Goal: Communication & Community: Ask a question

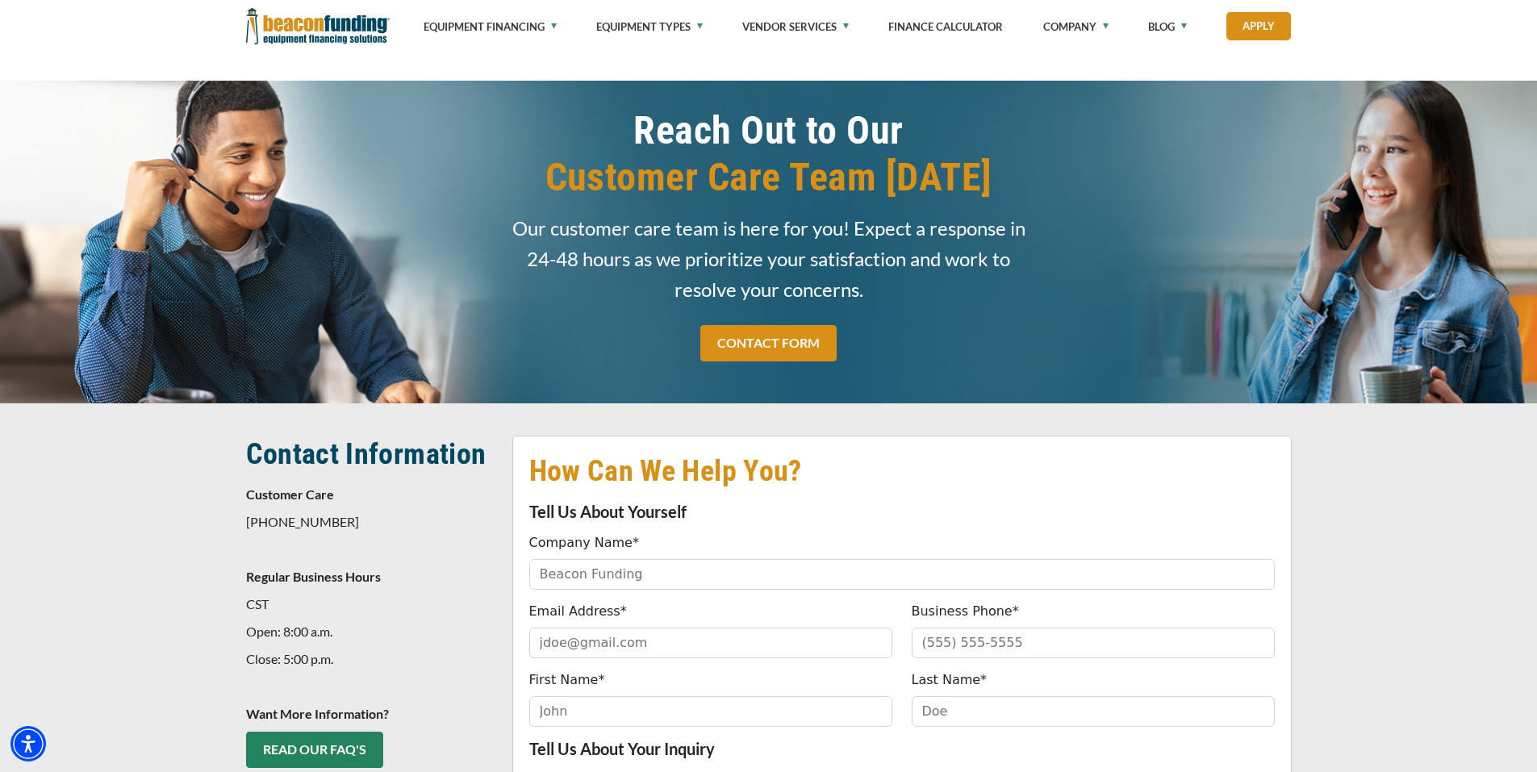
select select "54f8611a-d88b-ef11-ac21-6045bdef9a4b"
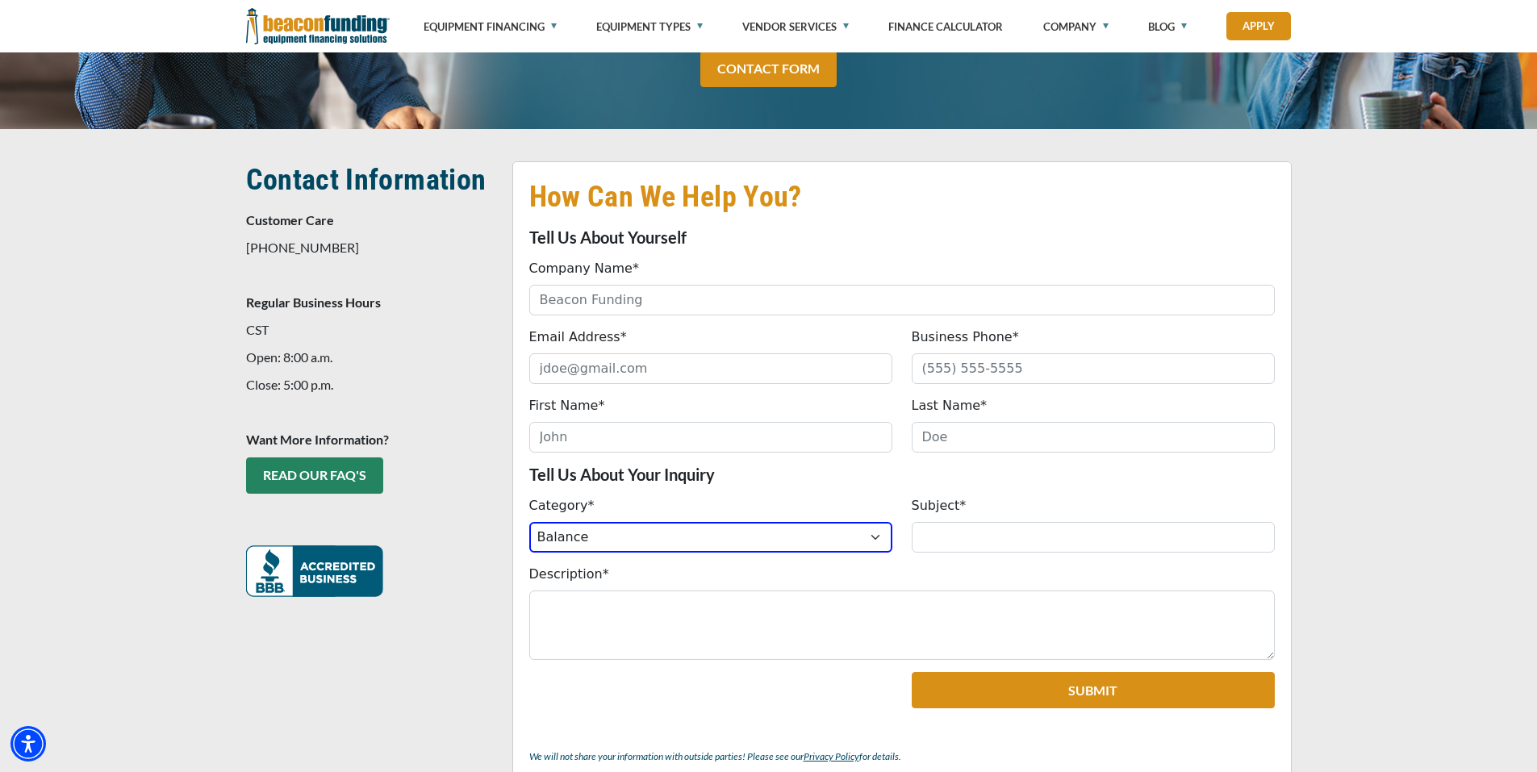
scroll to position [242, 0]
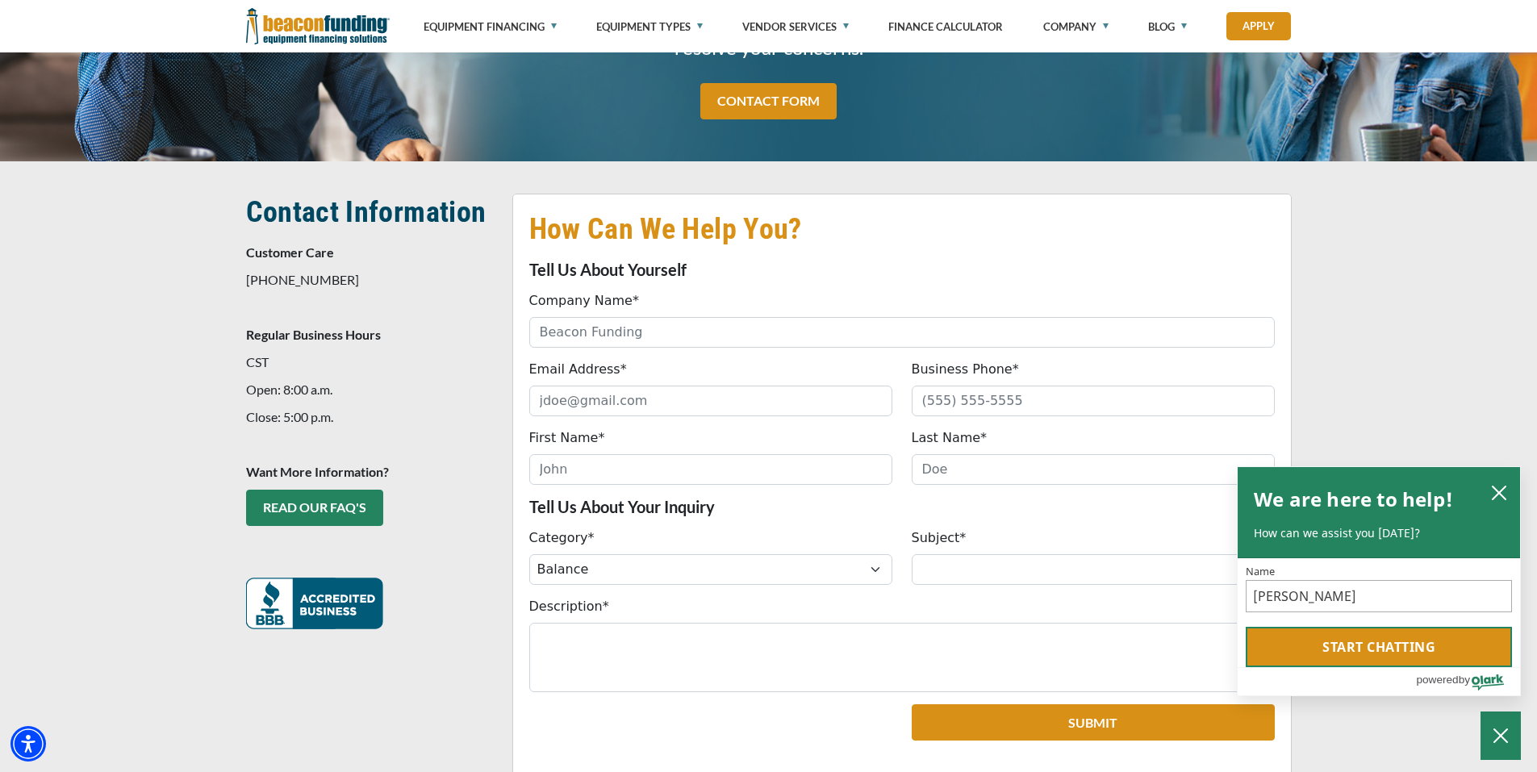
click at [1409, 649] on button "Start chatting" at bounding box center [1379, 647] width 266 height 40
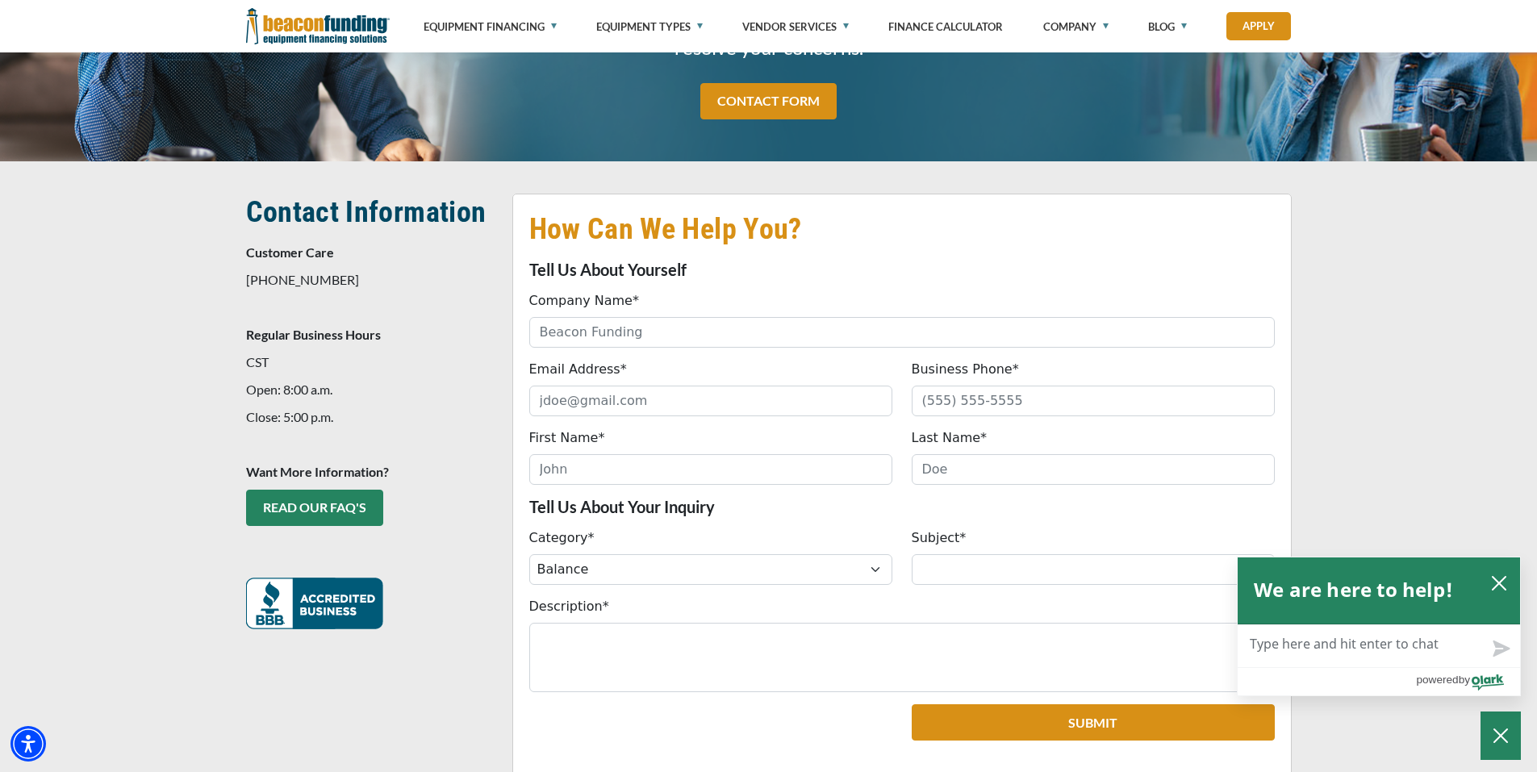
click at [1374, 647] on textarea "Live Chat Now" at bounding box center [1379, 646] width 282 height 42
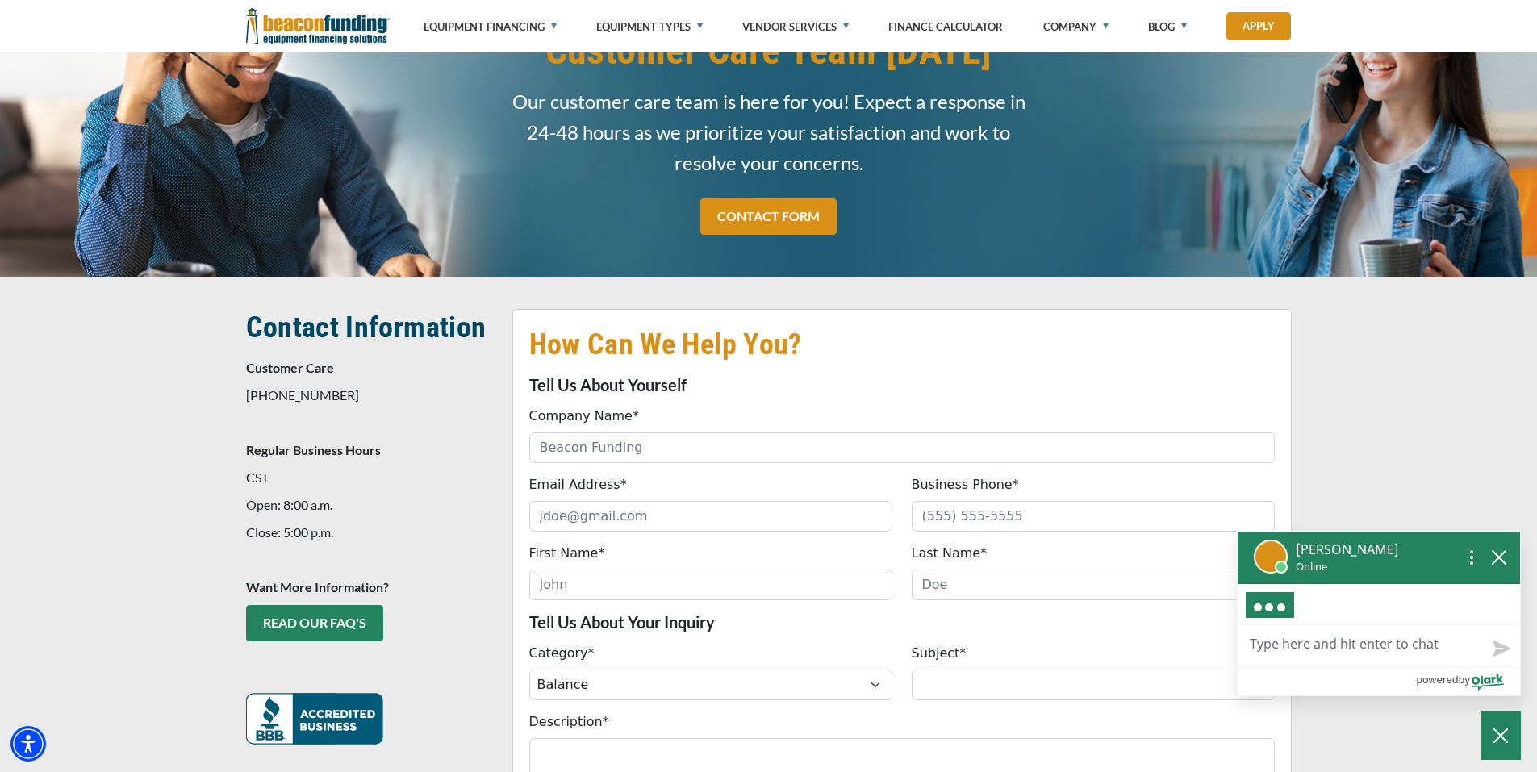
scroll to position [0, 0]
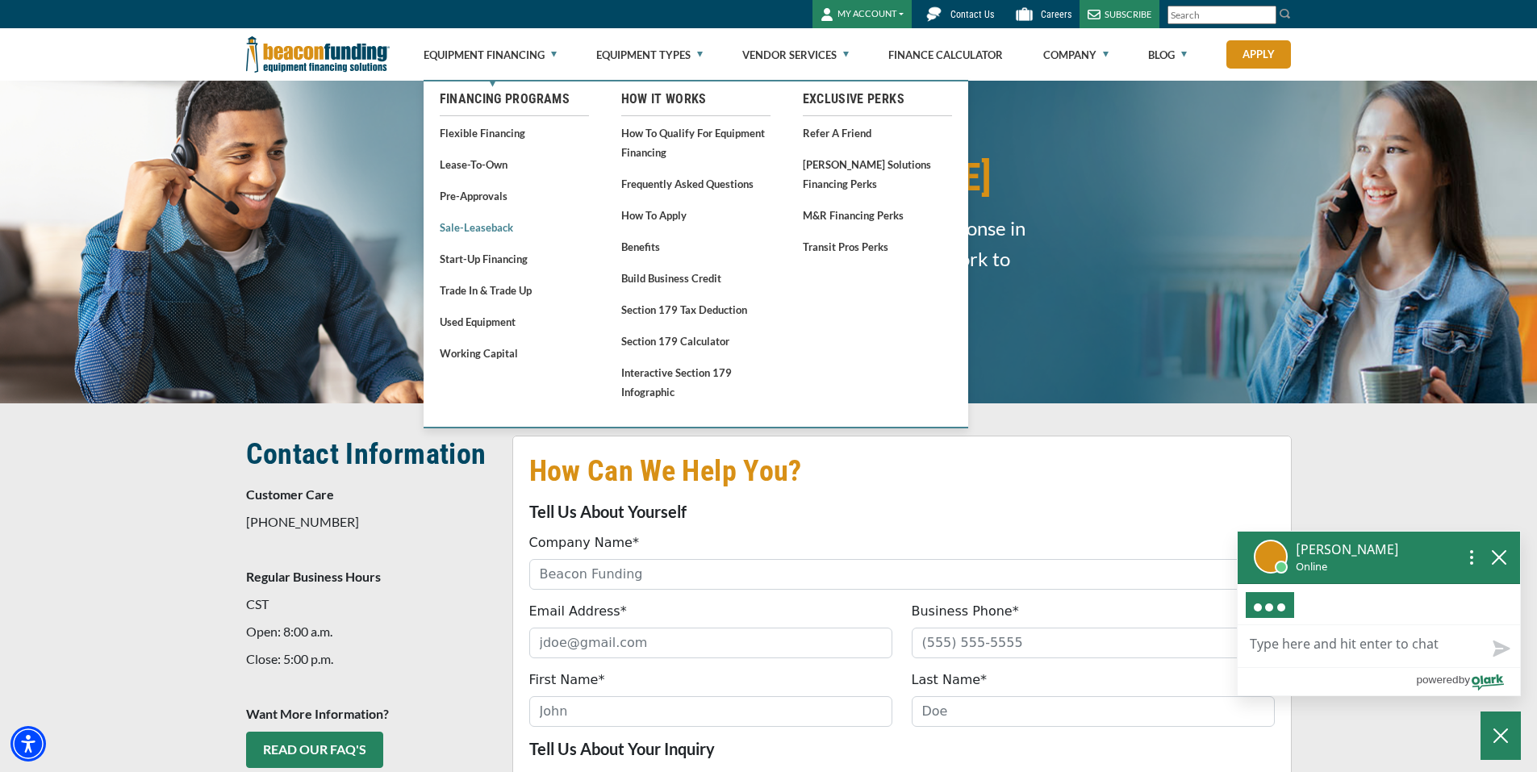
click at [487, 232] on link "Sale-Leaseback" at bounding box center [514, 227] width 149 height 20
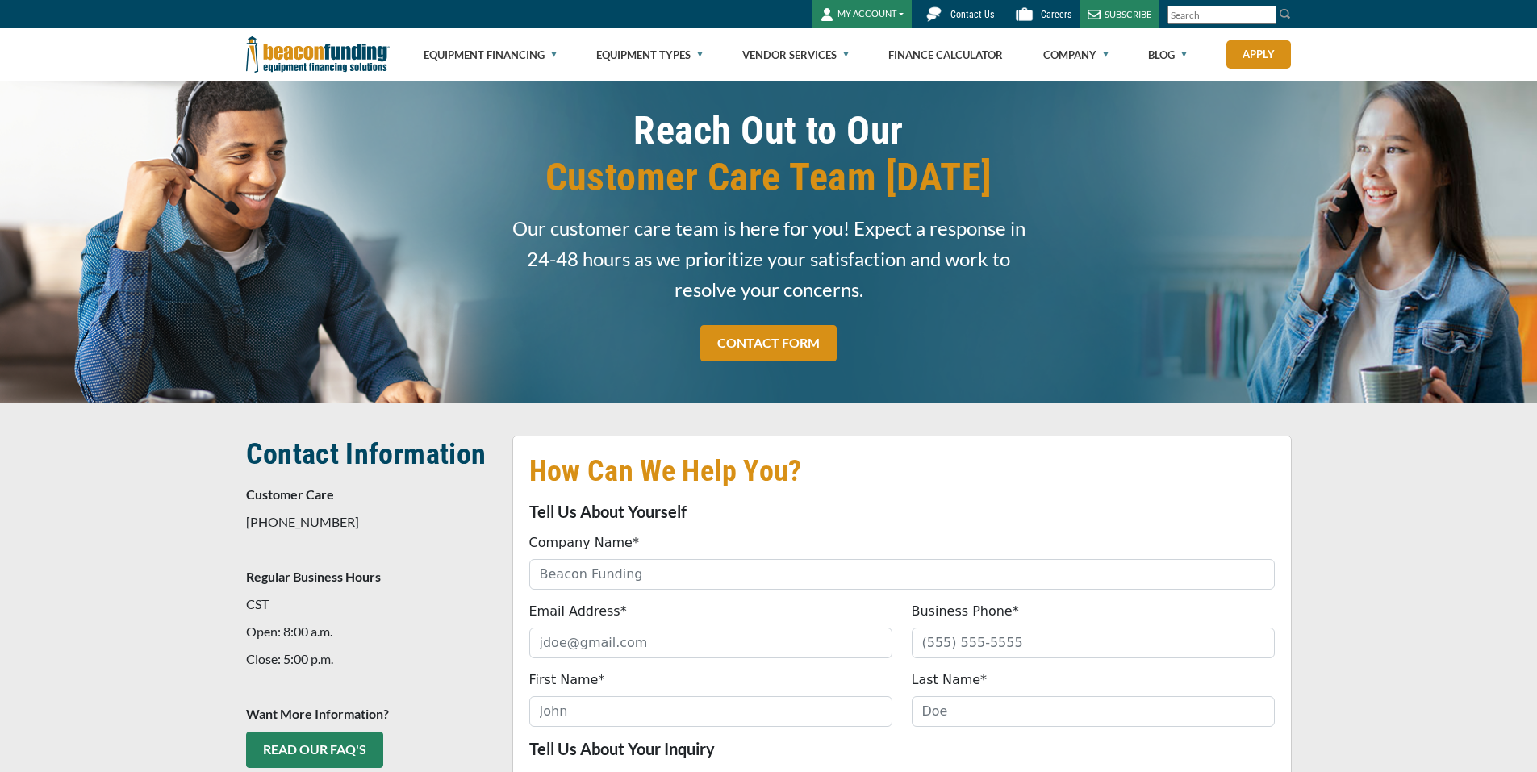
select select "54f8611a-d88b-ef11-ac21-6045bdef9a4b"
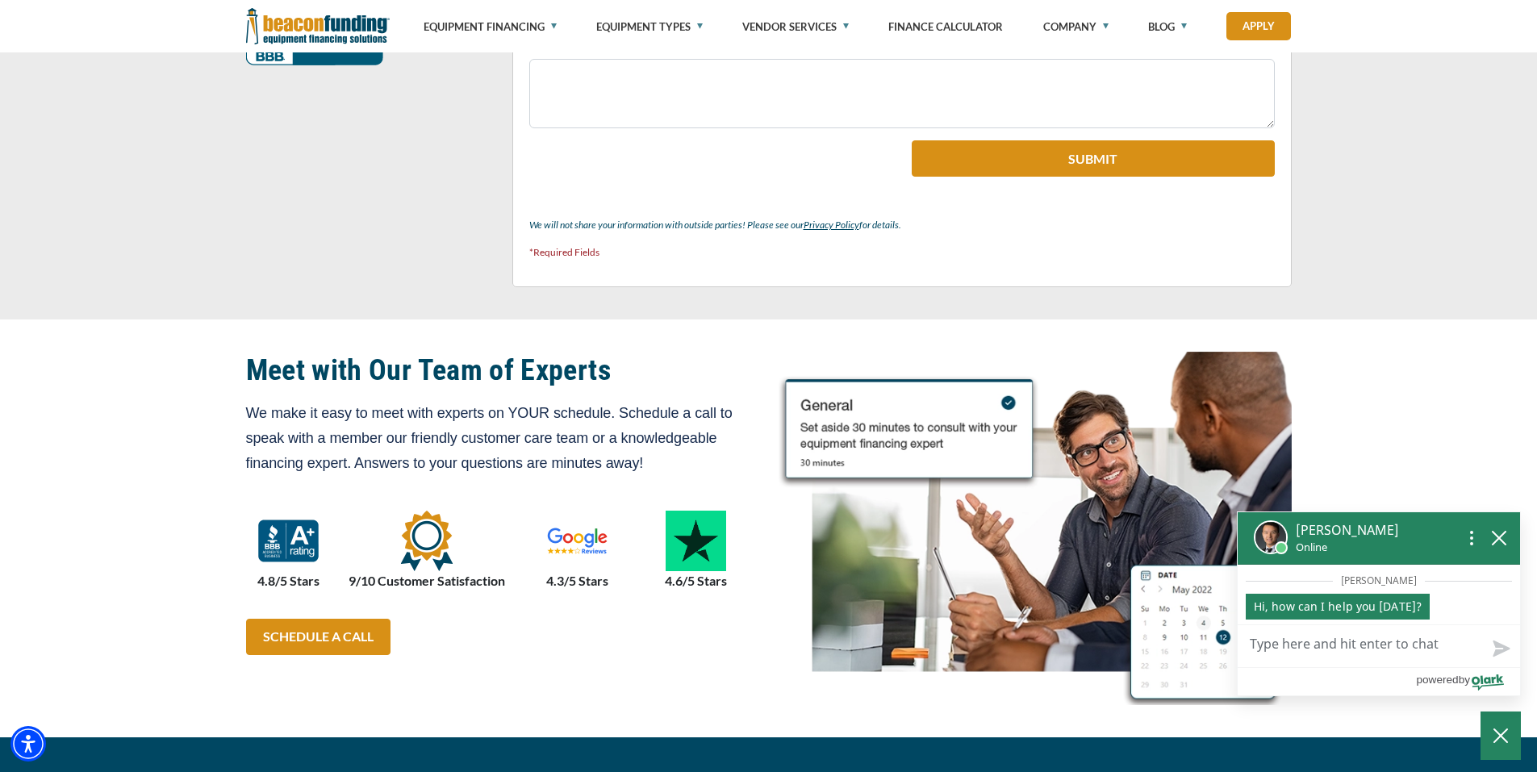
scroll to position [807, 0]
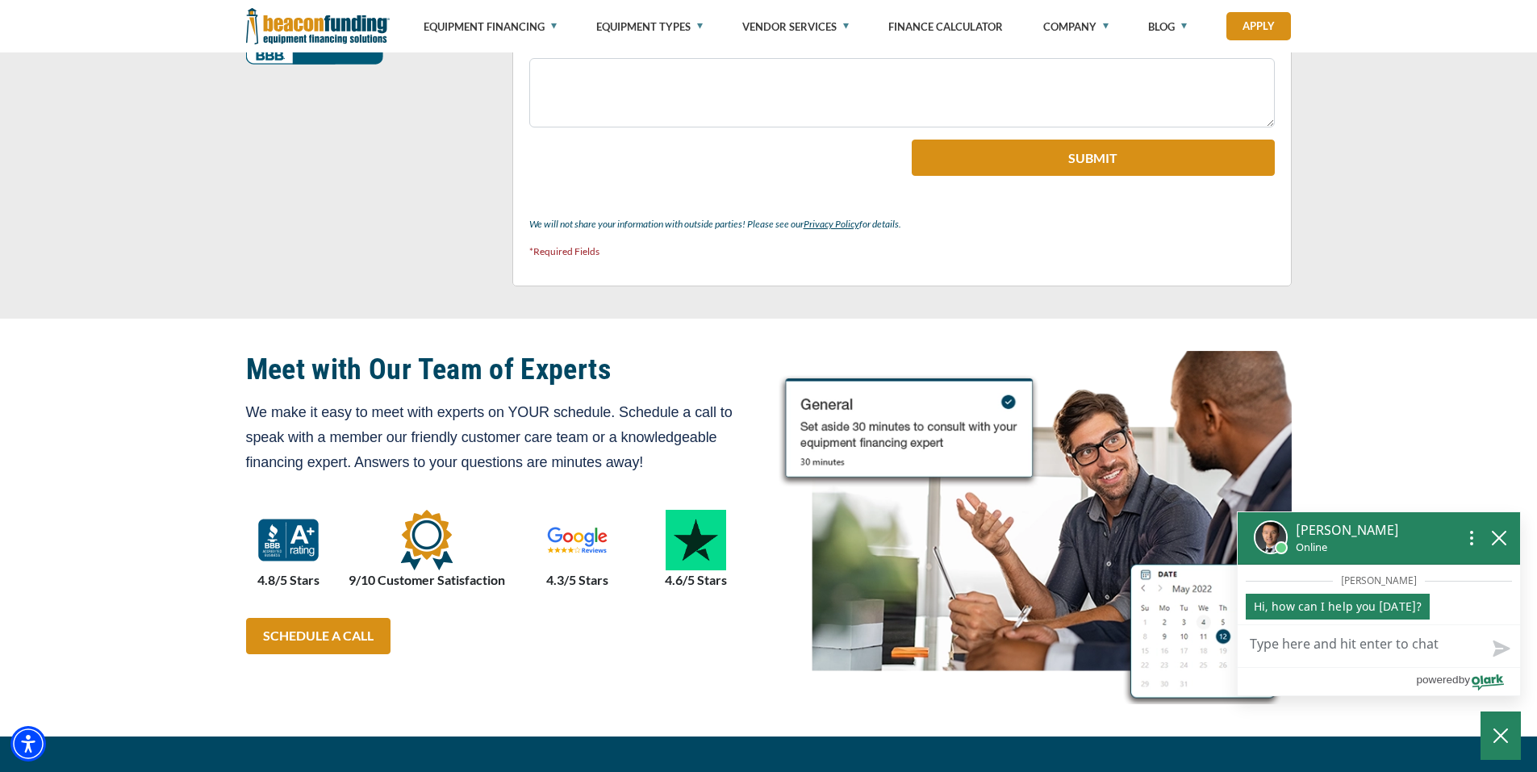
click at [1313, 646] on textarea "Live Chat Now" at bounding box center [1379, 646] width 282 height 42
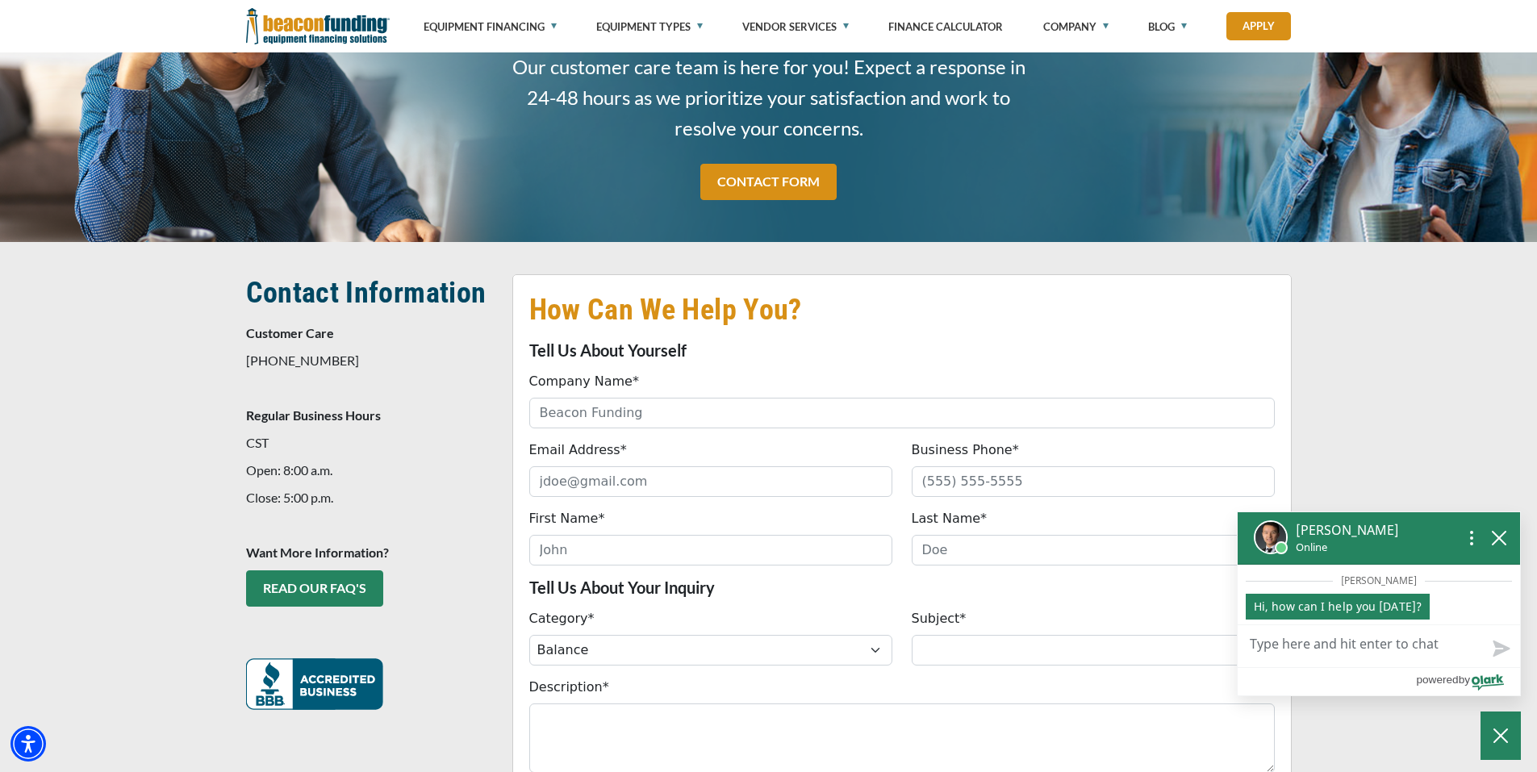
scroll to position [0, 0]
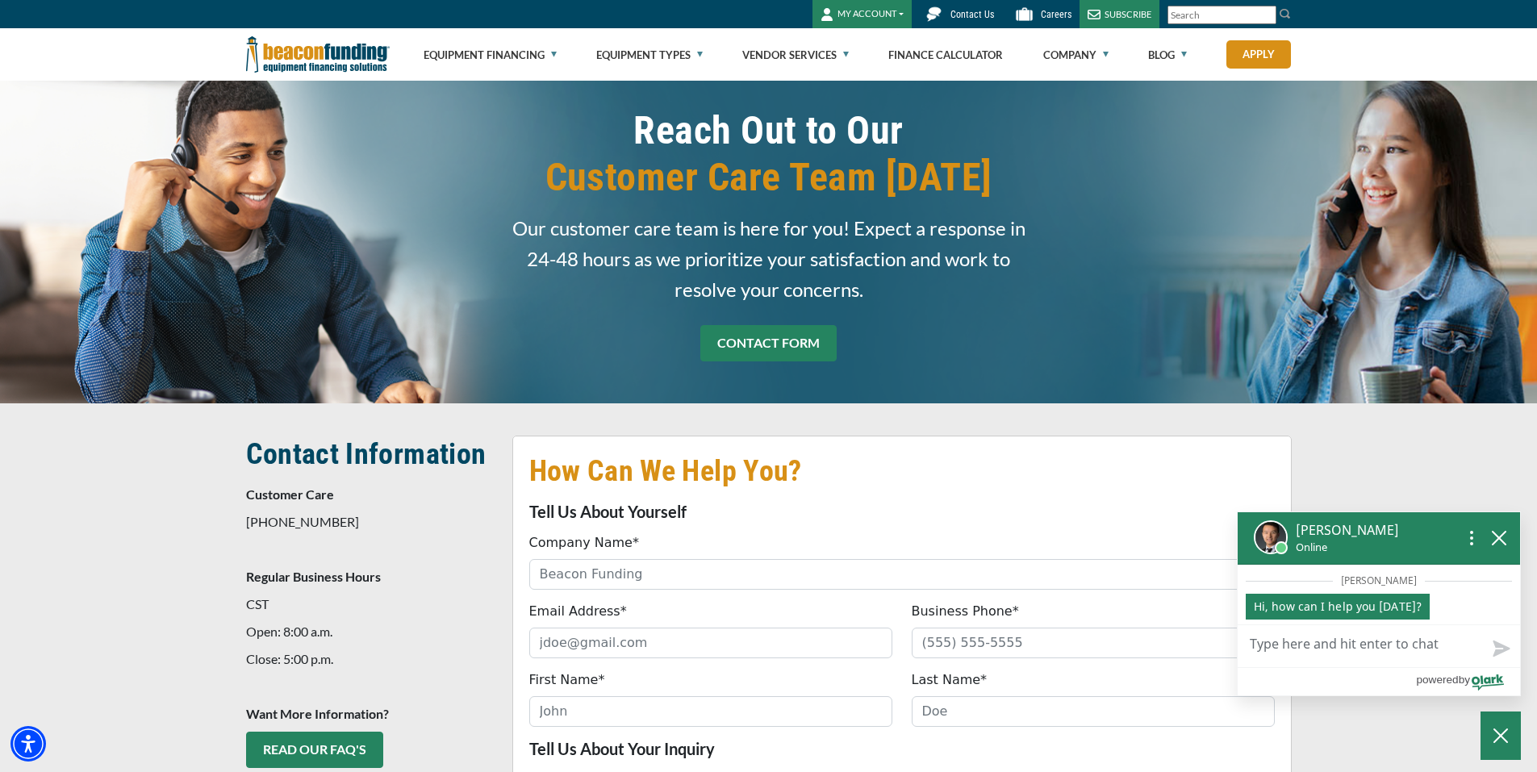
click at [760, 339] on link "CONTACT FORM" at bounding box center [768, 343] width 136 height 36
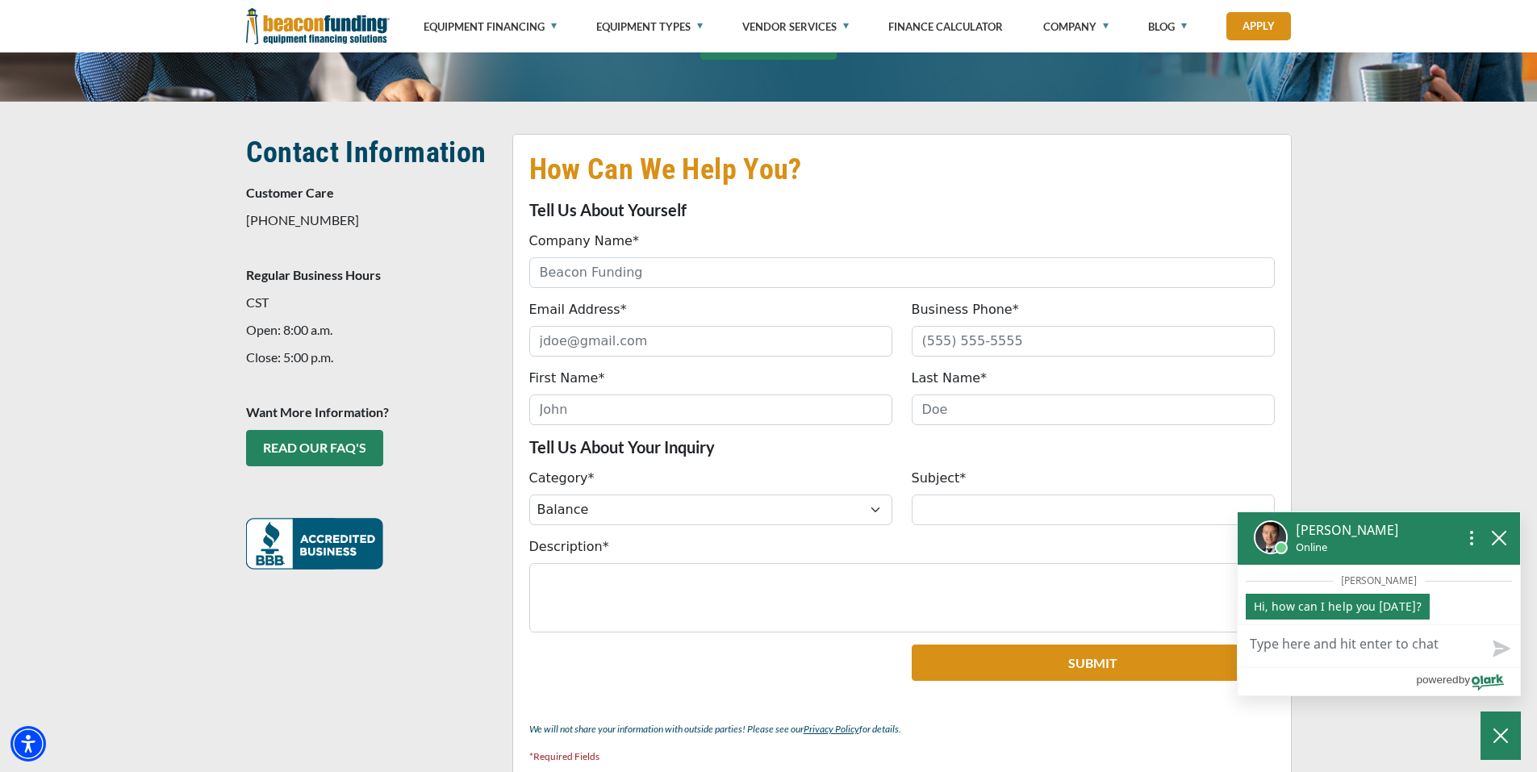
scroll to position [371, 0]
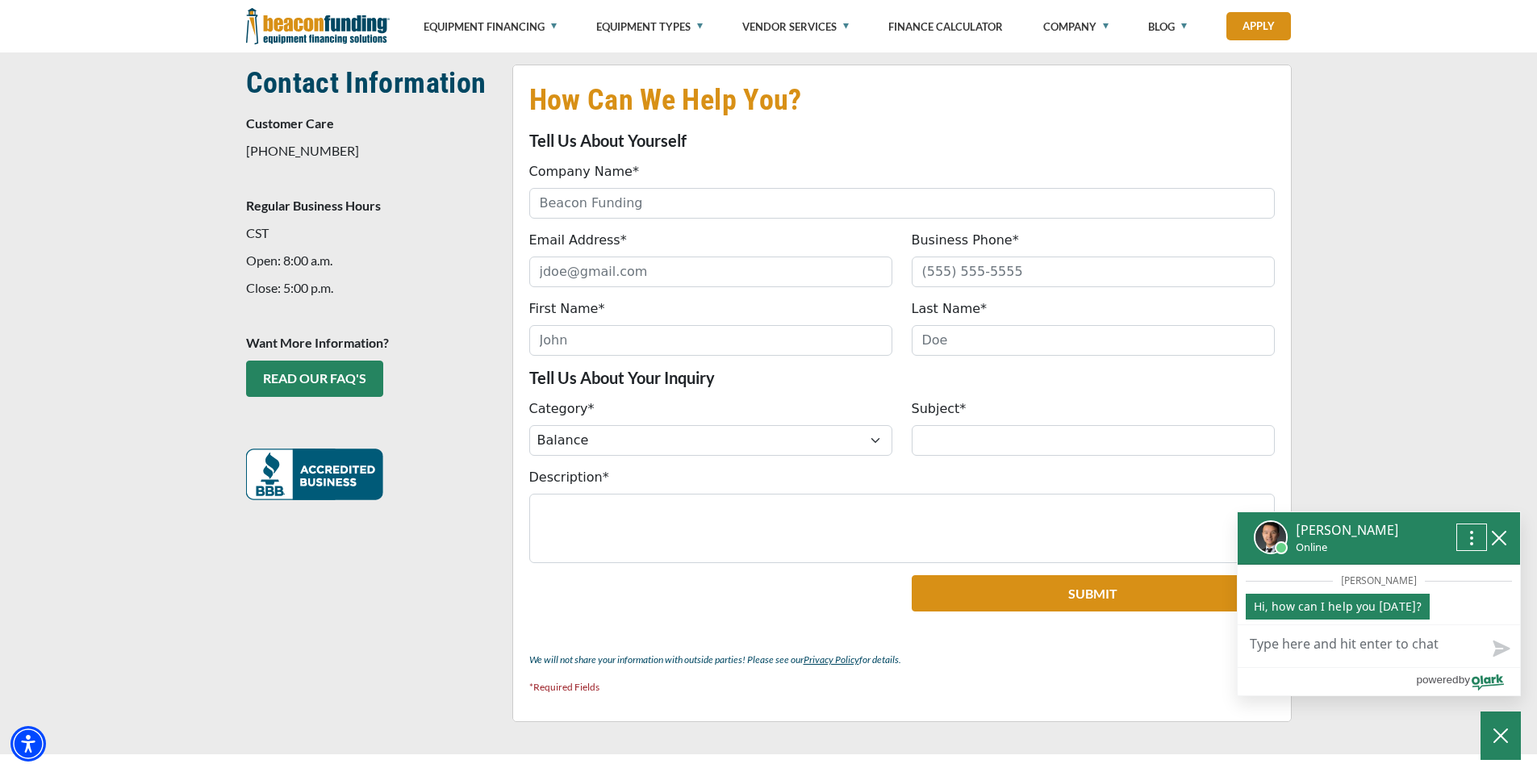
click at [1471, 537] on icon "Open chat options menu" at bounding box center [1472, 538] width 2 height 2
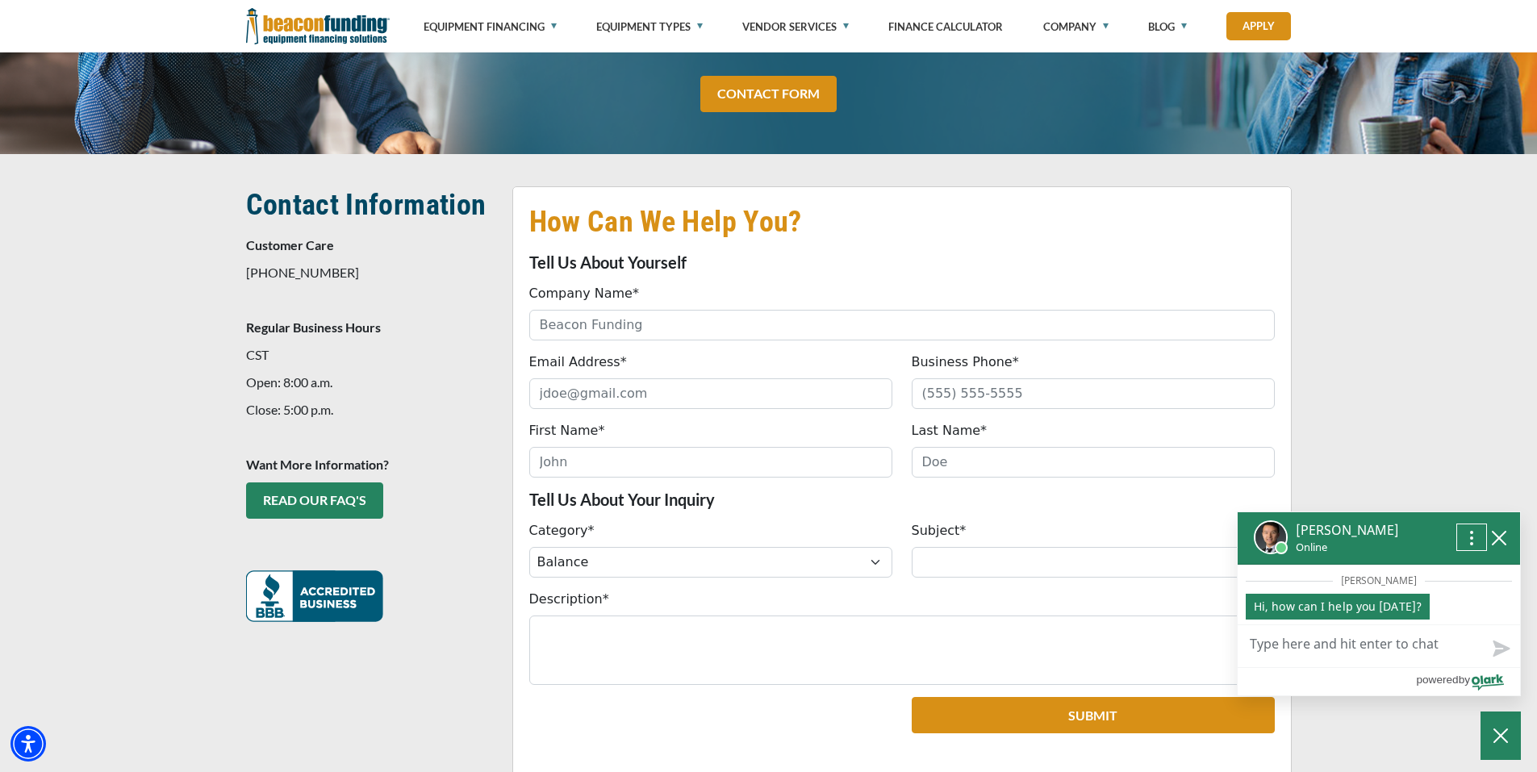
scroll to position [0, 0]
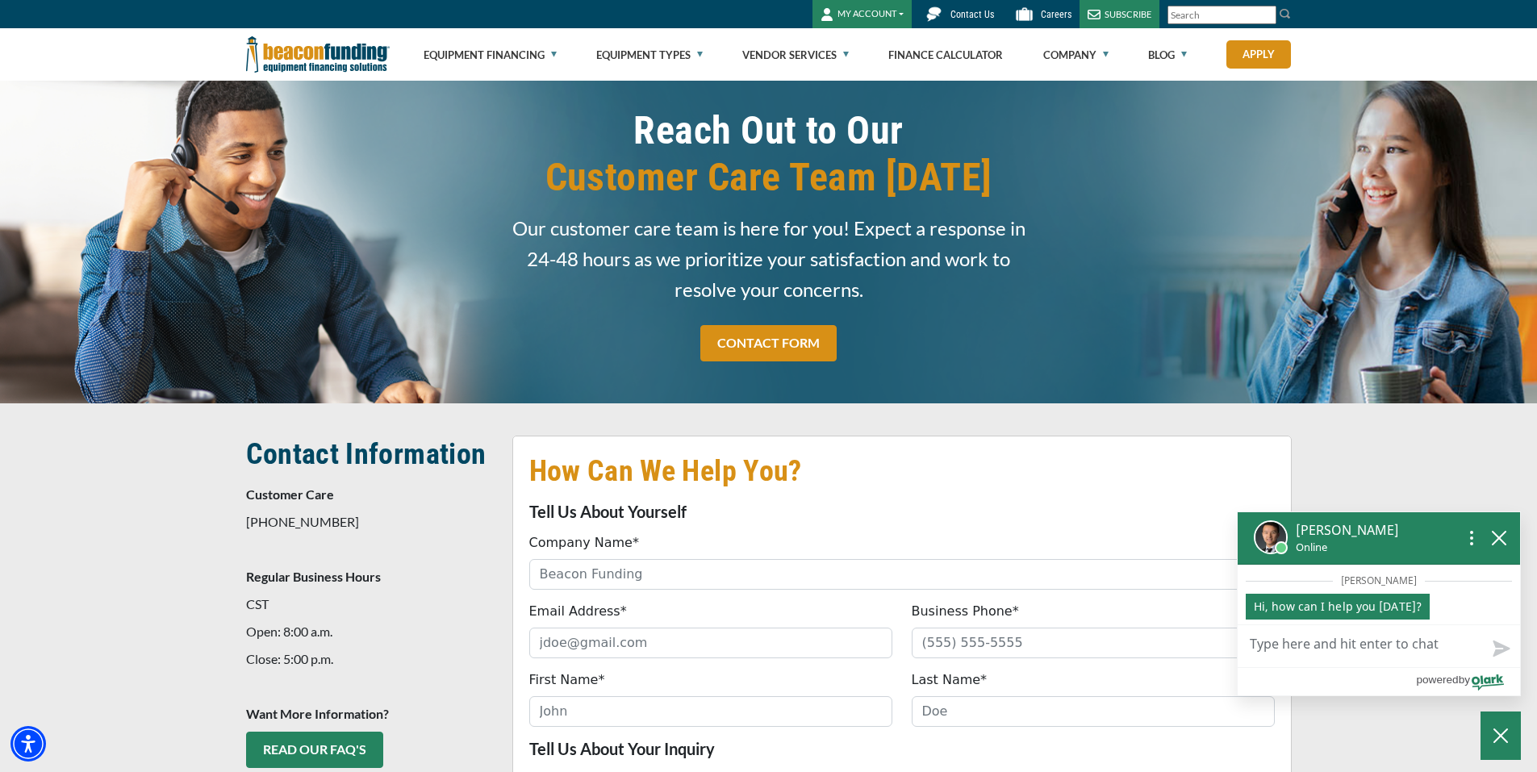
click at [976, 8] on link "Contact Us" at bounding box center [957, 14] width 90 height 28
click at [975, 12] on span "Contact Us" at bounding box center [972, 14] width 44 height 11
click at [301, 523] on p "[PHONE_NUMBER]" at bounding box center [369, 521] width 247 height 19
click at [1122, 13] on div "SUBSCRIBE" at bounding box center [1119, 14] width 80 height 28
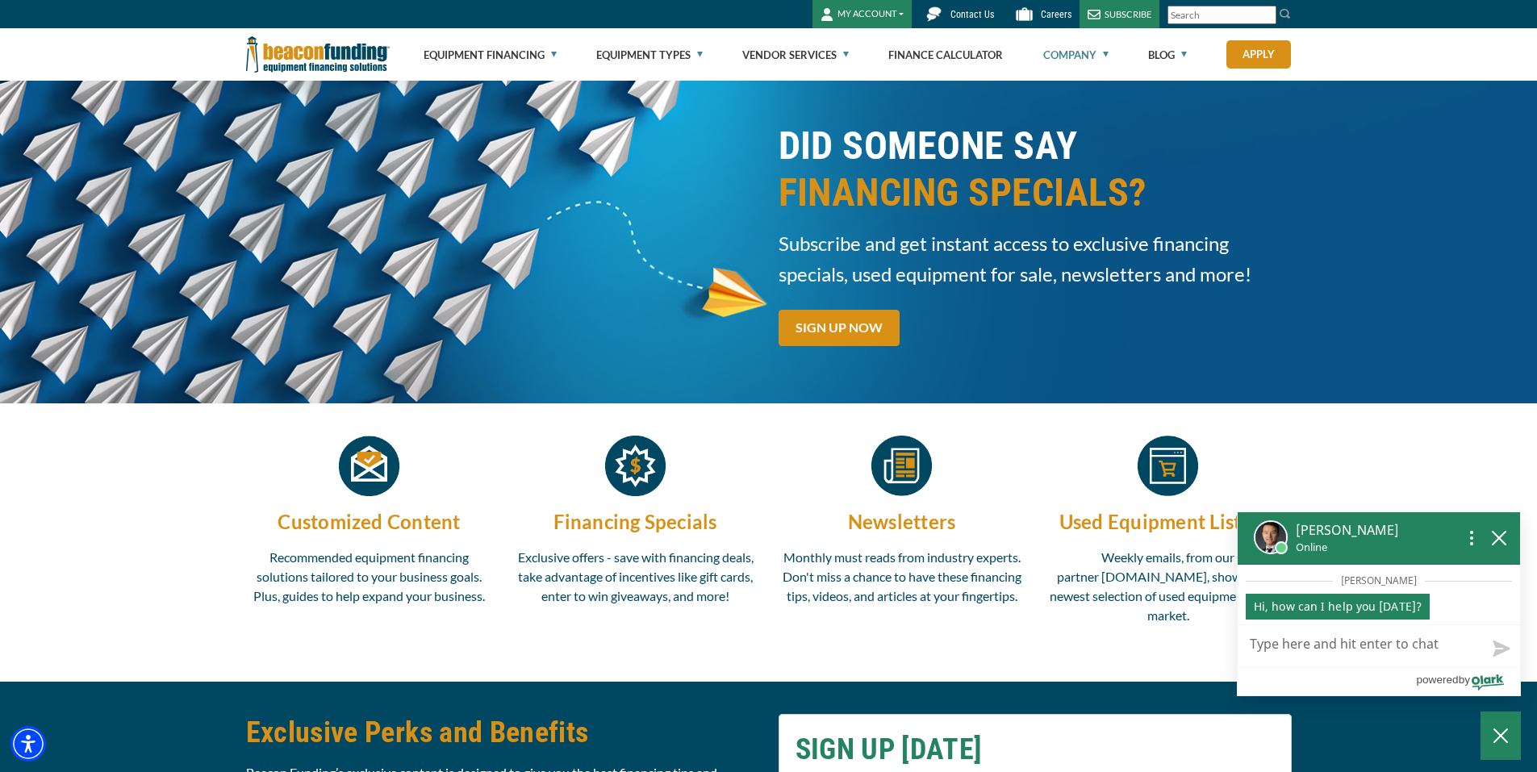
click at [1347, 646] on textarea "Live Chat Now" at bounding box center [1379, 646] width 282 height 42
click at [1328, 637] on textarea "Live Chat Now" at bounding box center [1379, 646] width 282 height 42
type textarea "i"
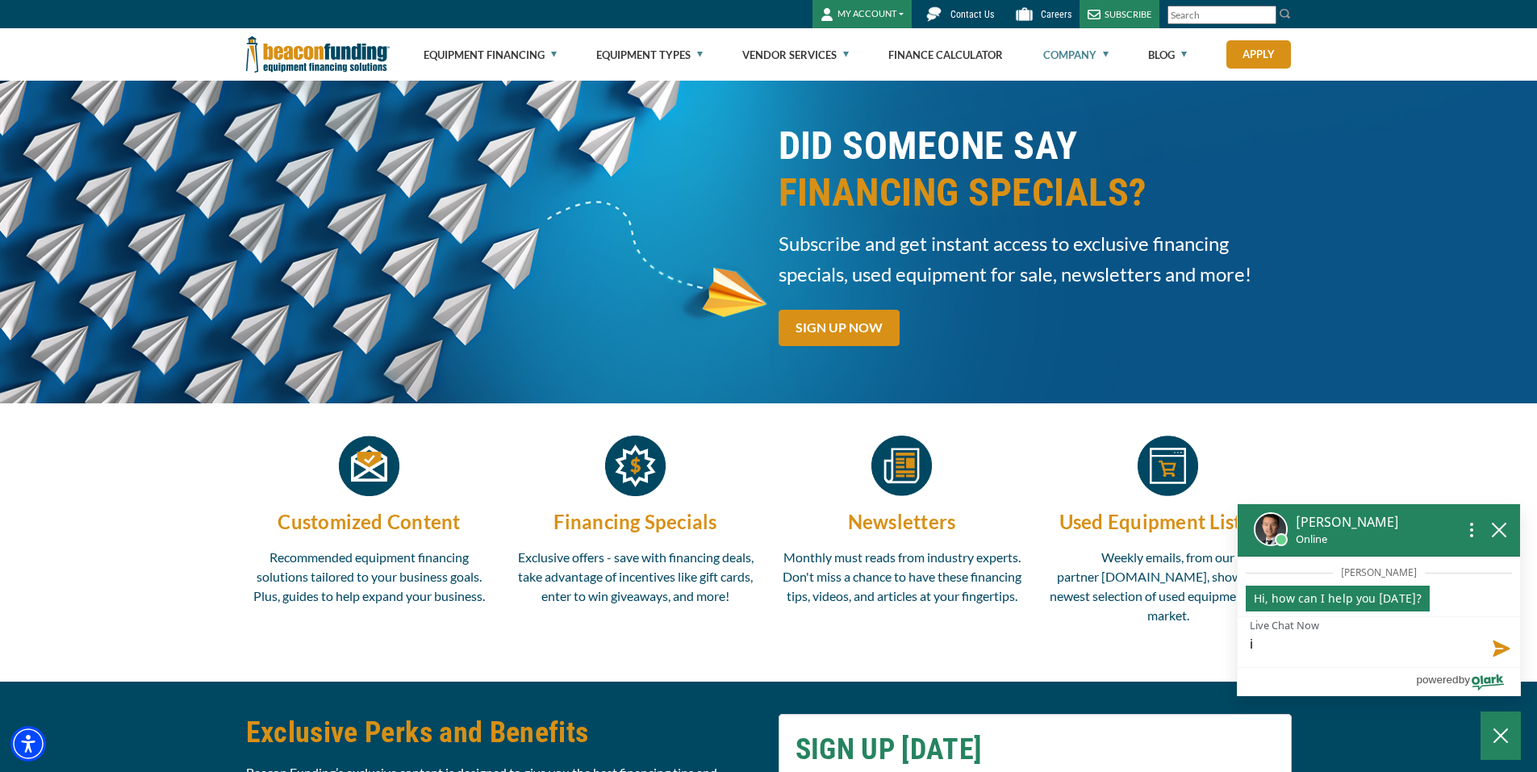
type textarea "i"
type textarea "i f"
type textarea "i fi"
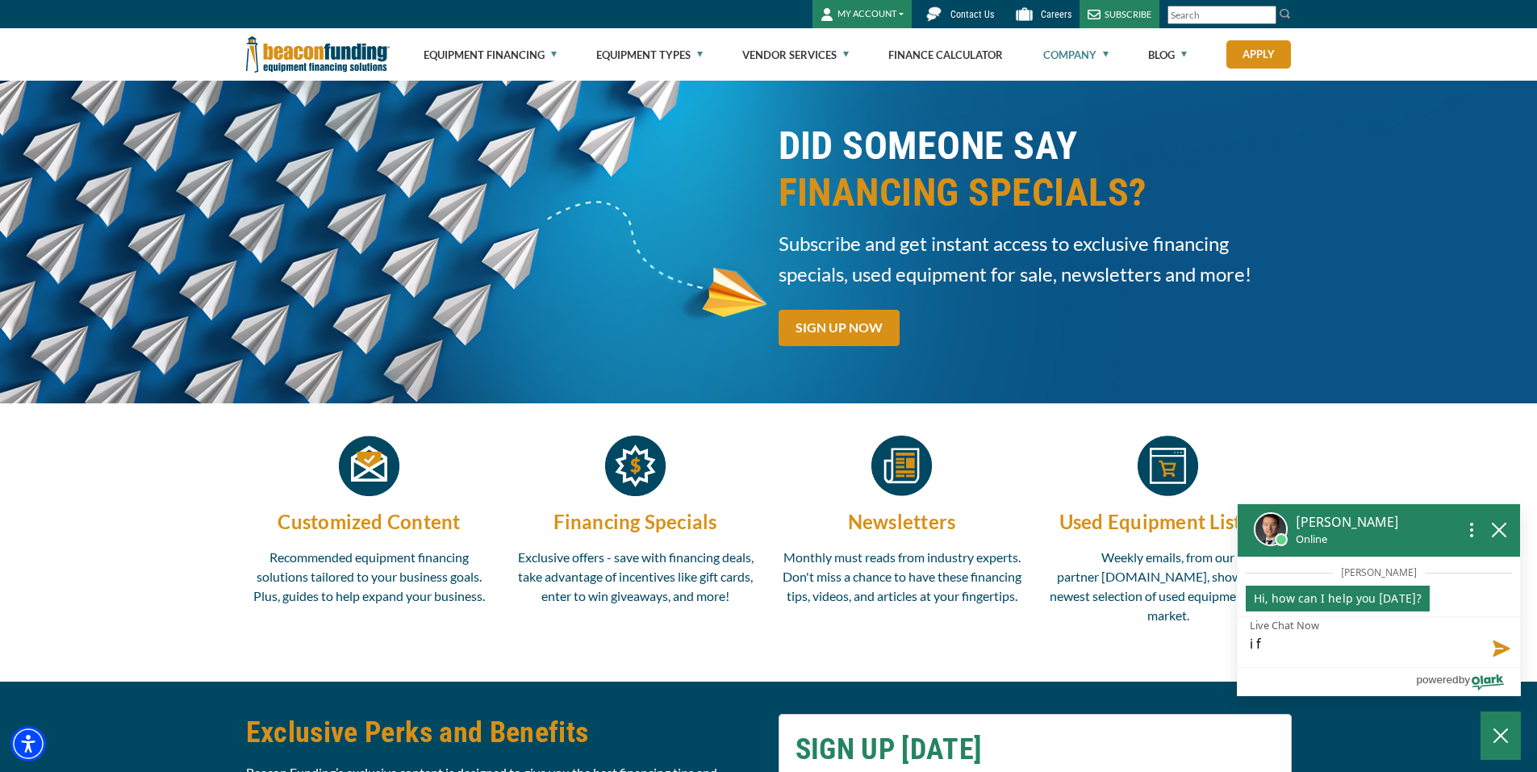
type textarea "i fi"
type textarea "i f"
type textarea "i fi"
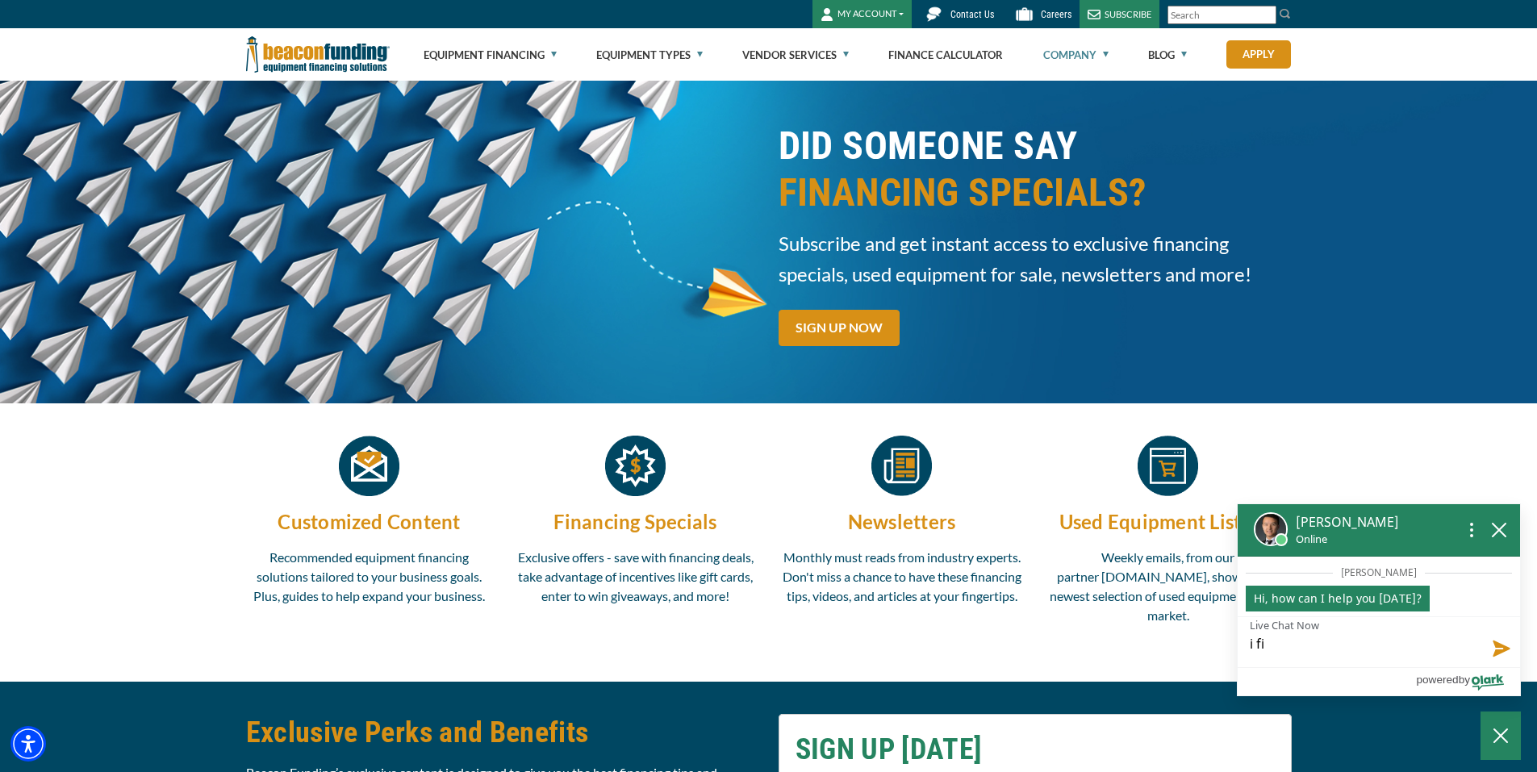
type textarea "i fil"
type textarea "i fill"
type textarea "i fille"
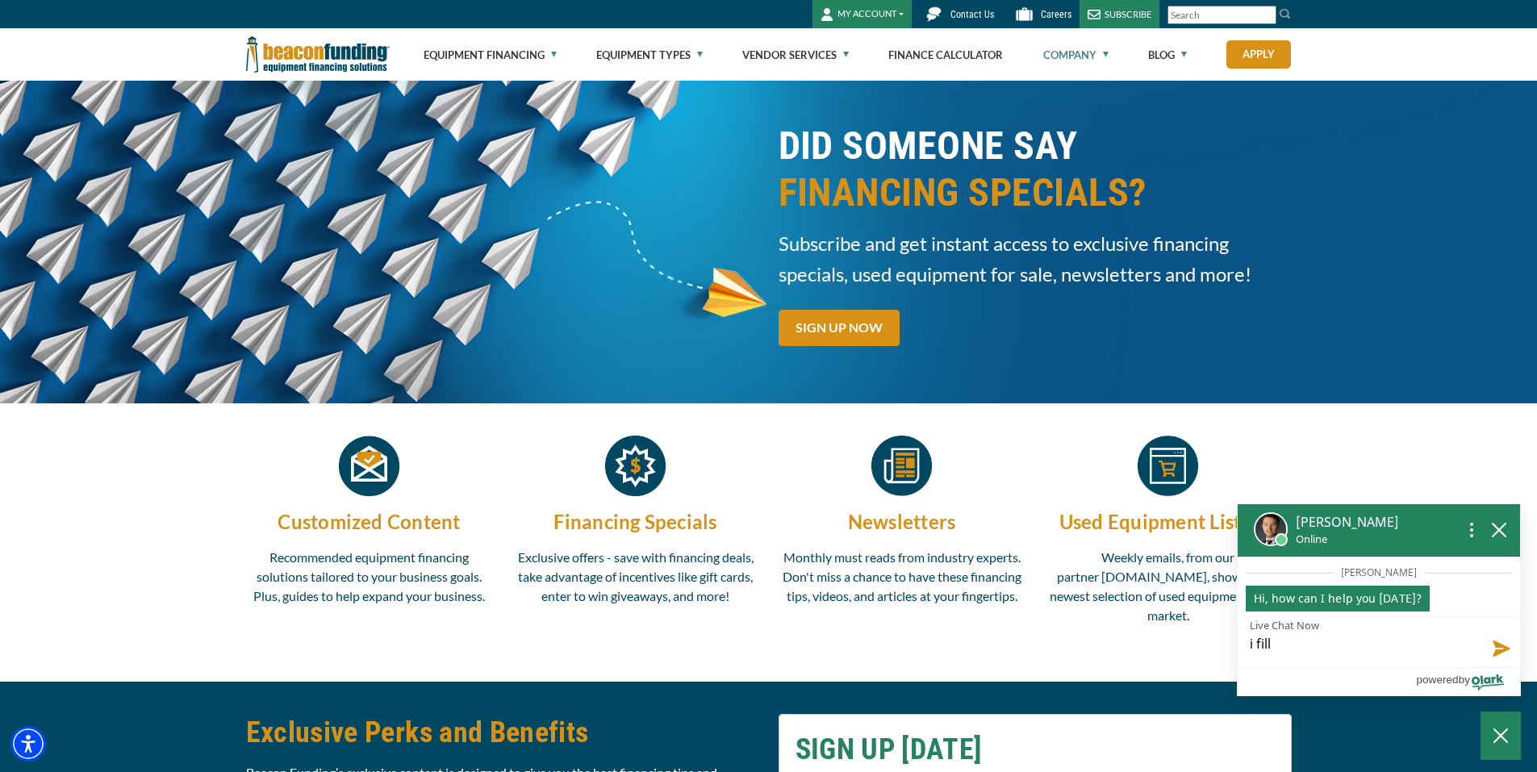
type textarea "i fille"
type textarea "i filled"
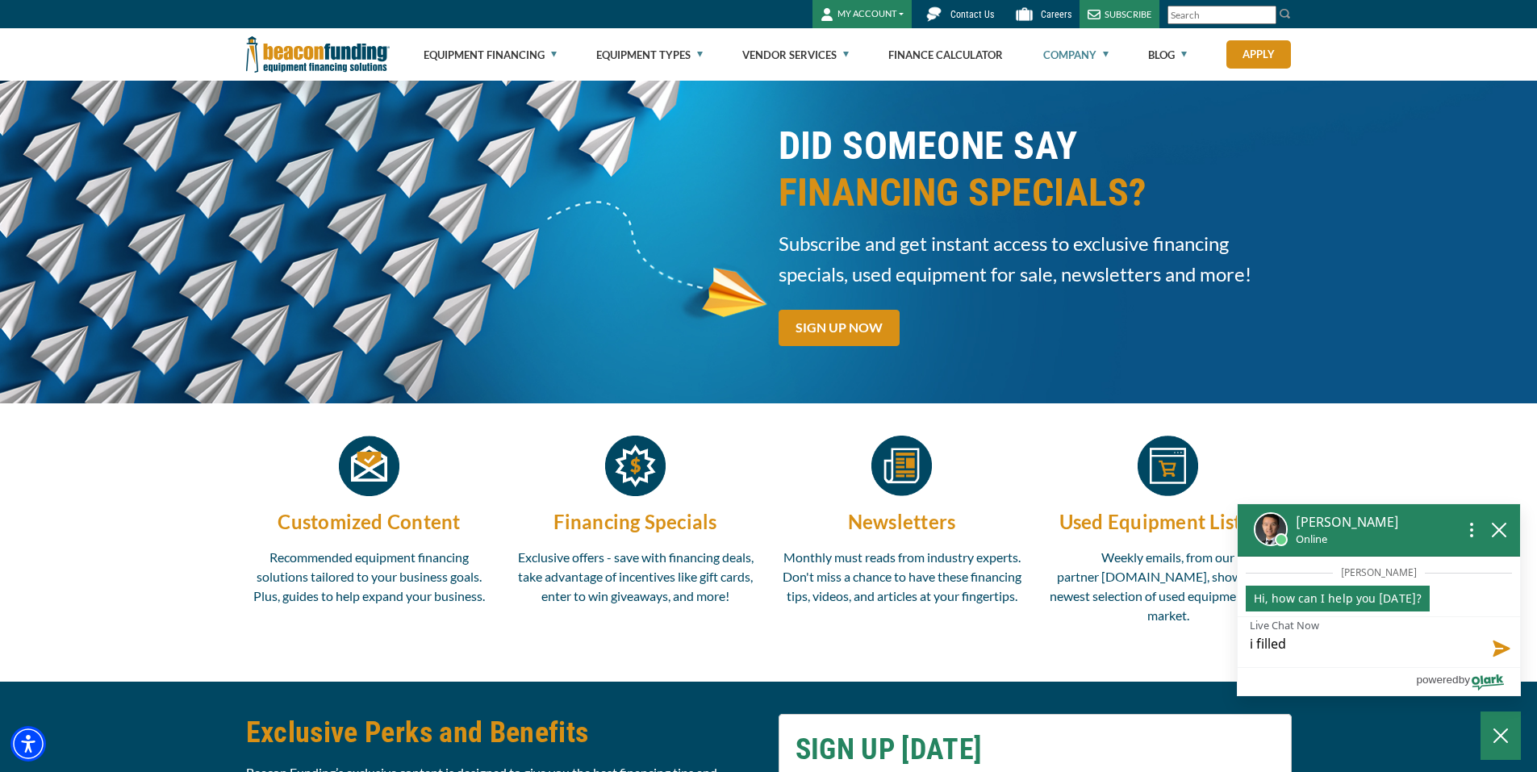
type textarea "i filled y"
type textarea "i filled yo"
type textarea "i filled you"
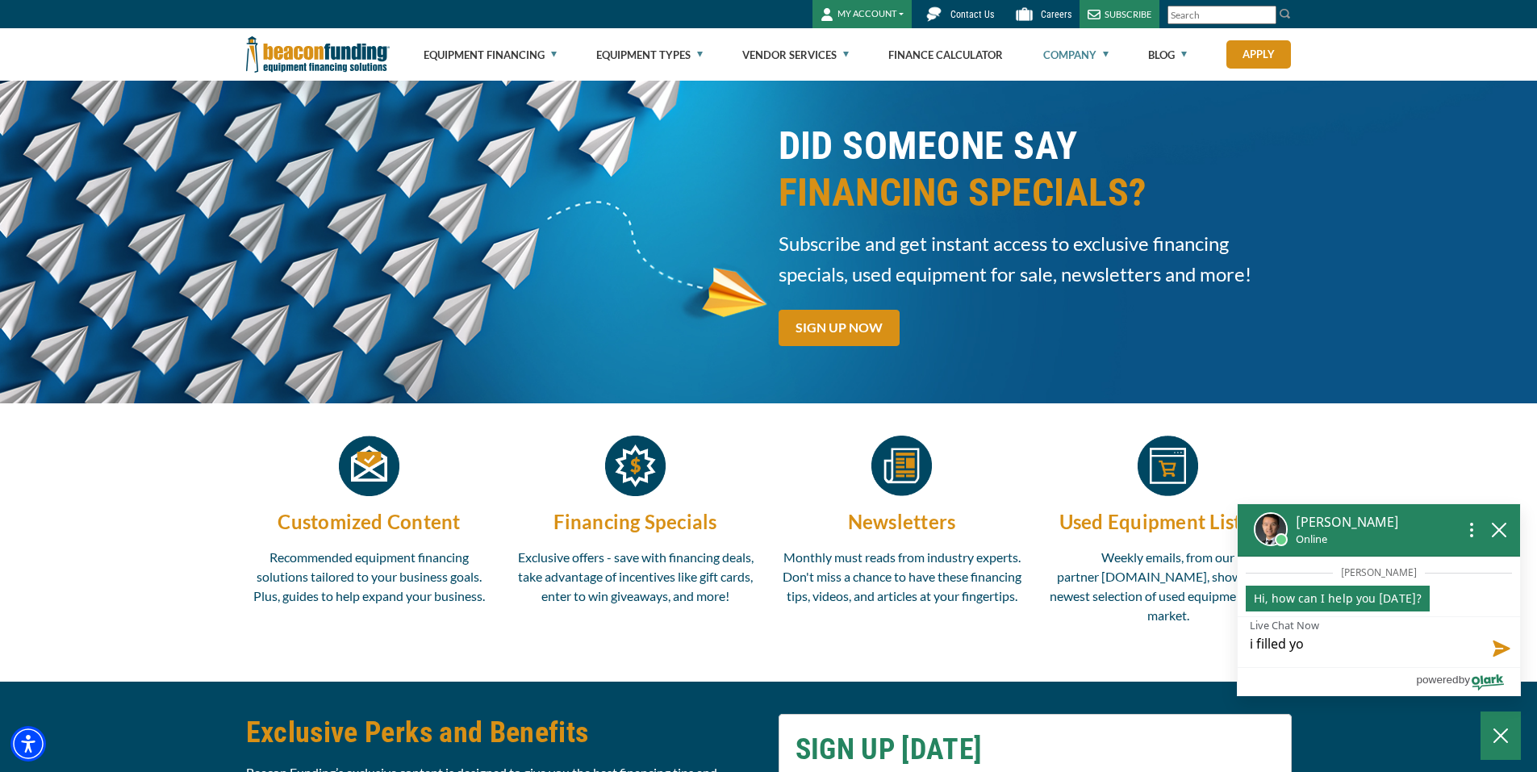
type textarea "i filled you"
type textarea "i filled your"
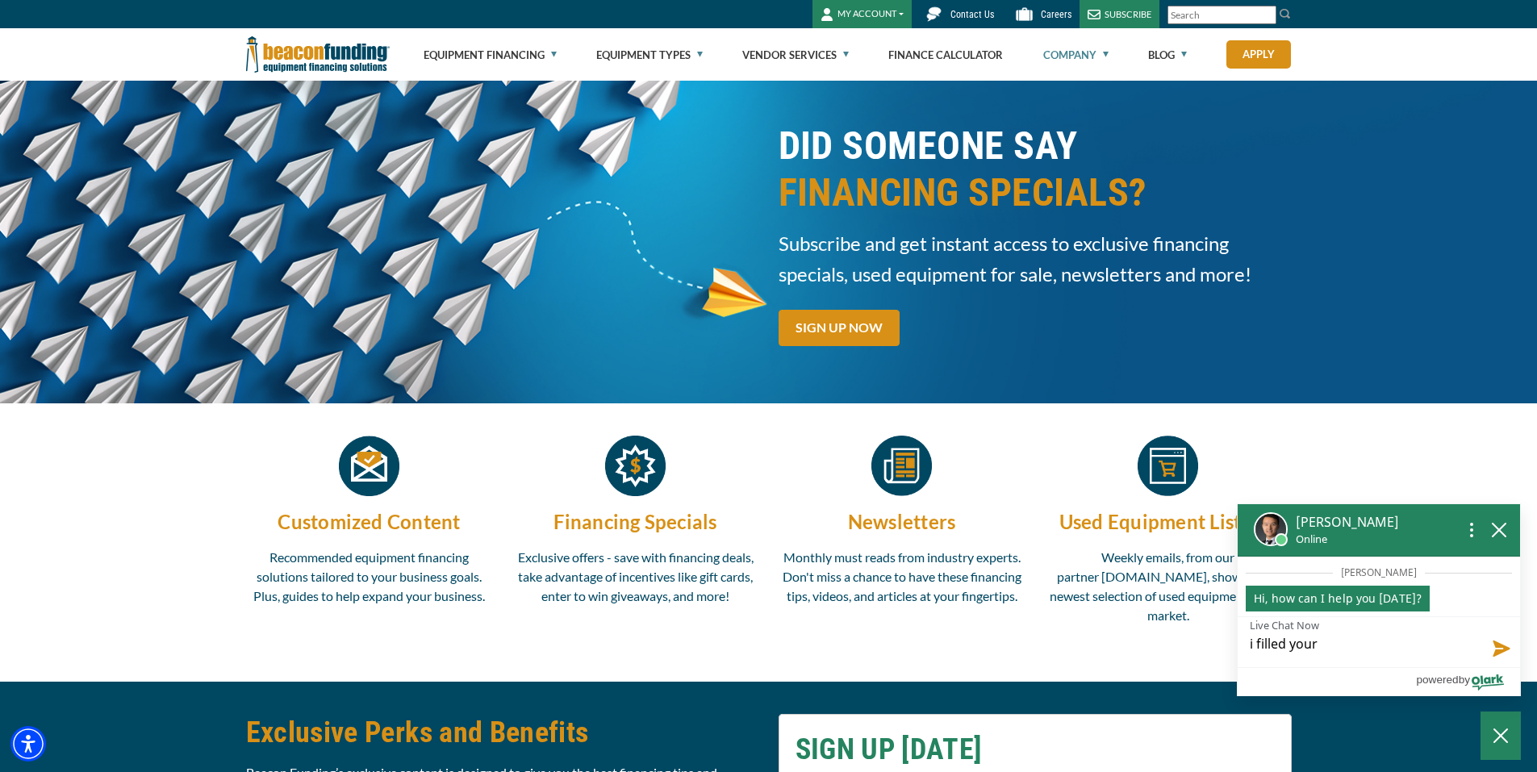
type textarea "i filled your o"
type textarea "i filled your on"
type textarea "i filled your onl"
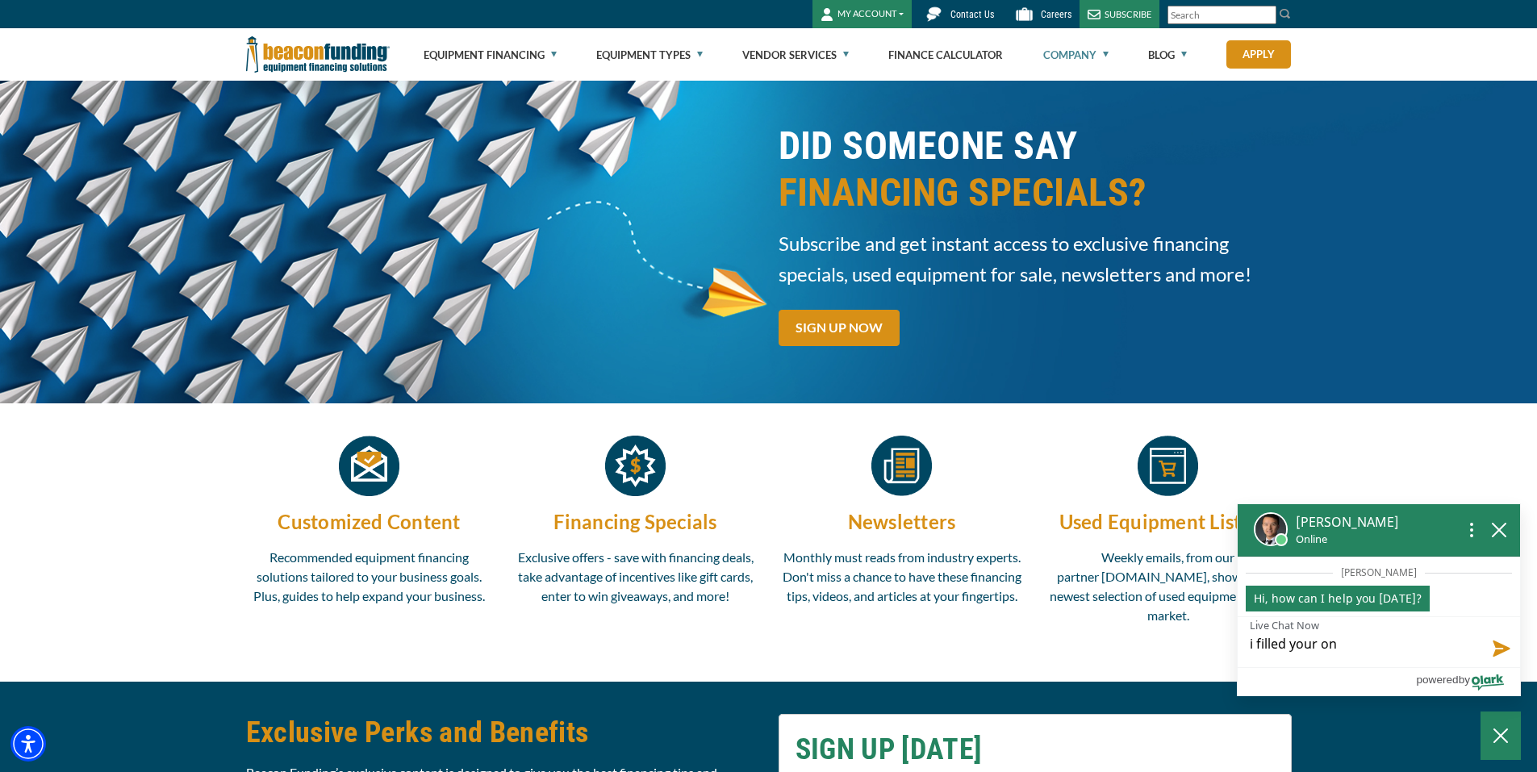
type textarea "i filled your onl"
type textarea "i filled your onli"
type textarea "i filled your onlin"
type textarea "i filled your onlinef"
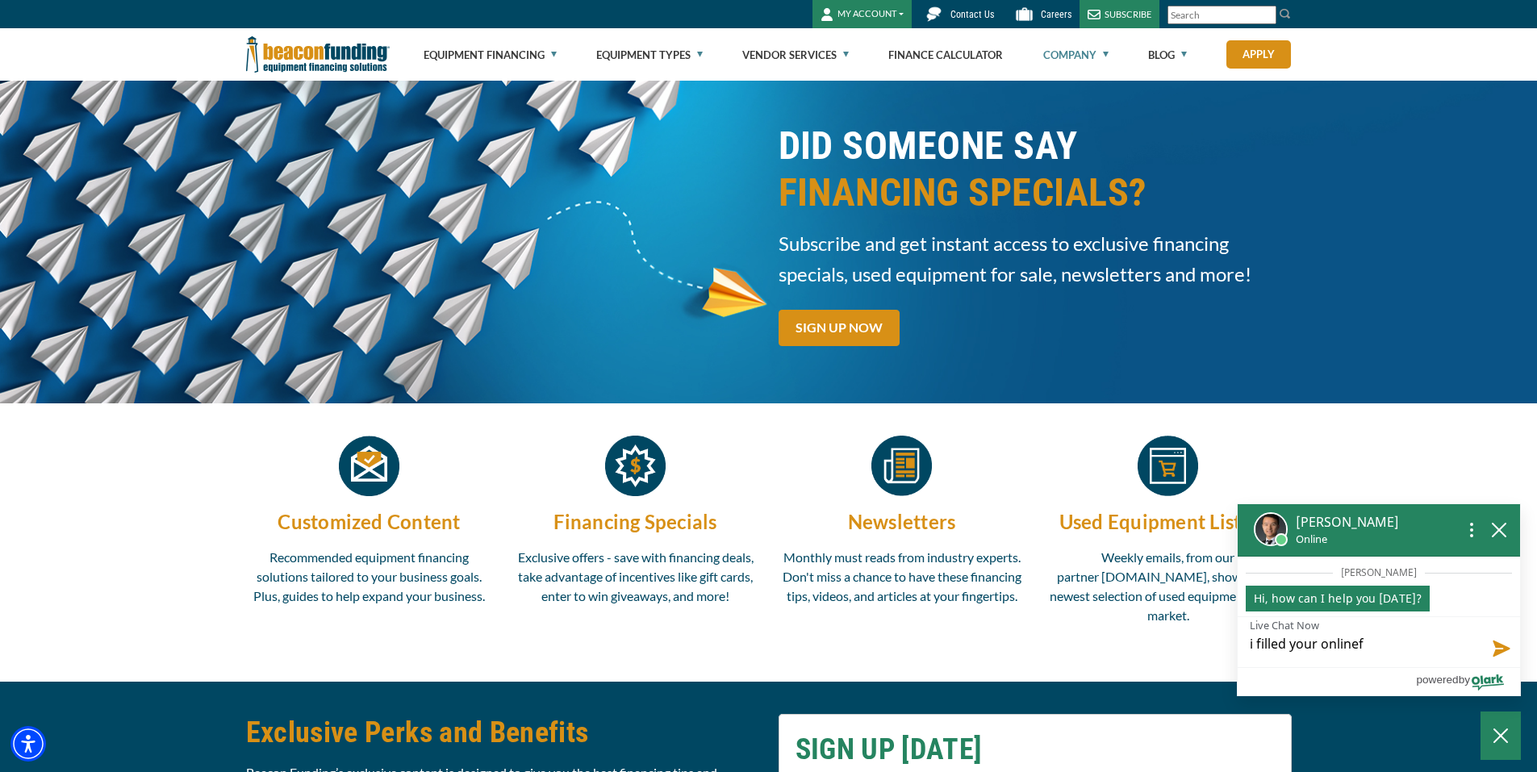
type textarea "i filled your onlinef"
type textarea "i filled your onlinef c"
type textarea "i filled your onlinef ci"
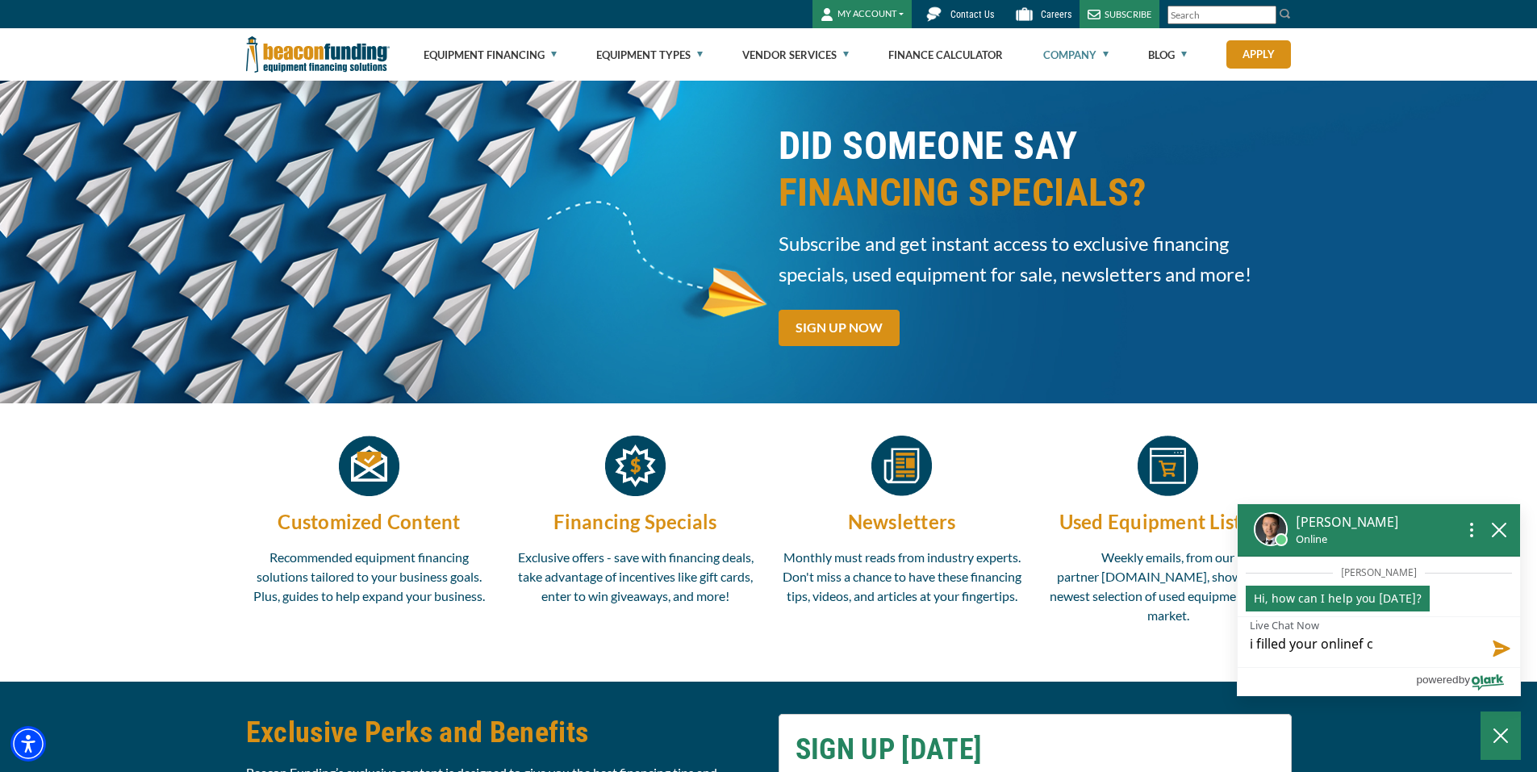
type textarea "i filled your onlinef ci"
type textarea "i filled your onlinef c"
type textarea "i filled your onlinef cr"
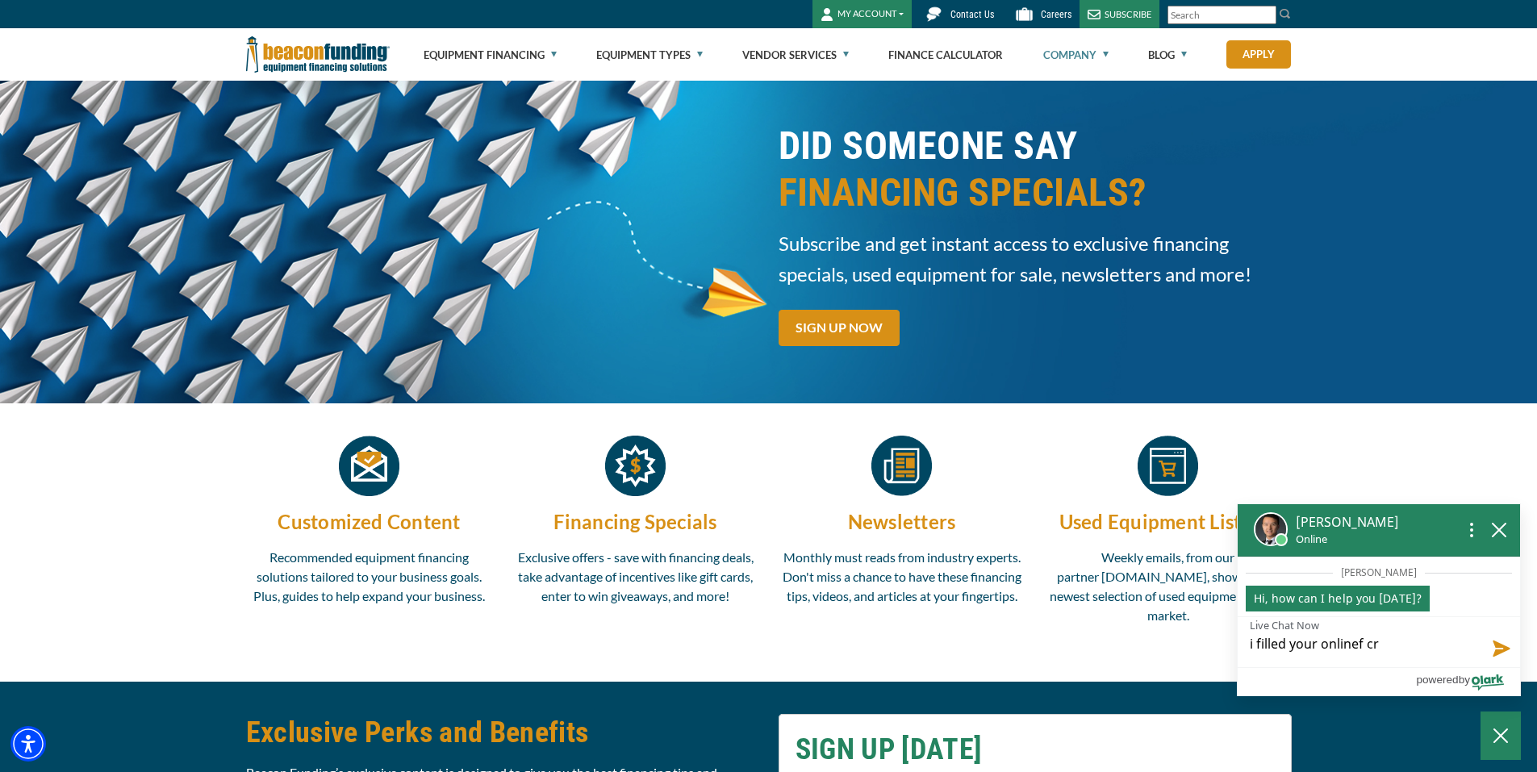
type textarea "i filled your onlinef cre"
type textarea "i filled your onlinef cred"
type textarea "i filled your onlinef credi"
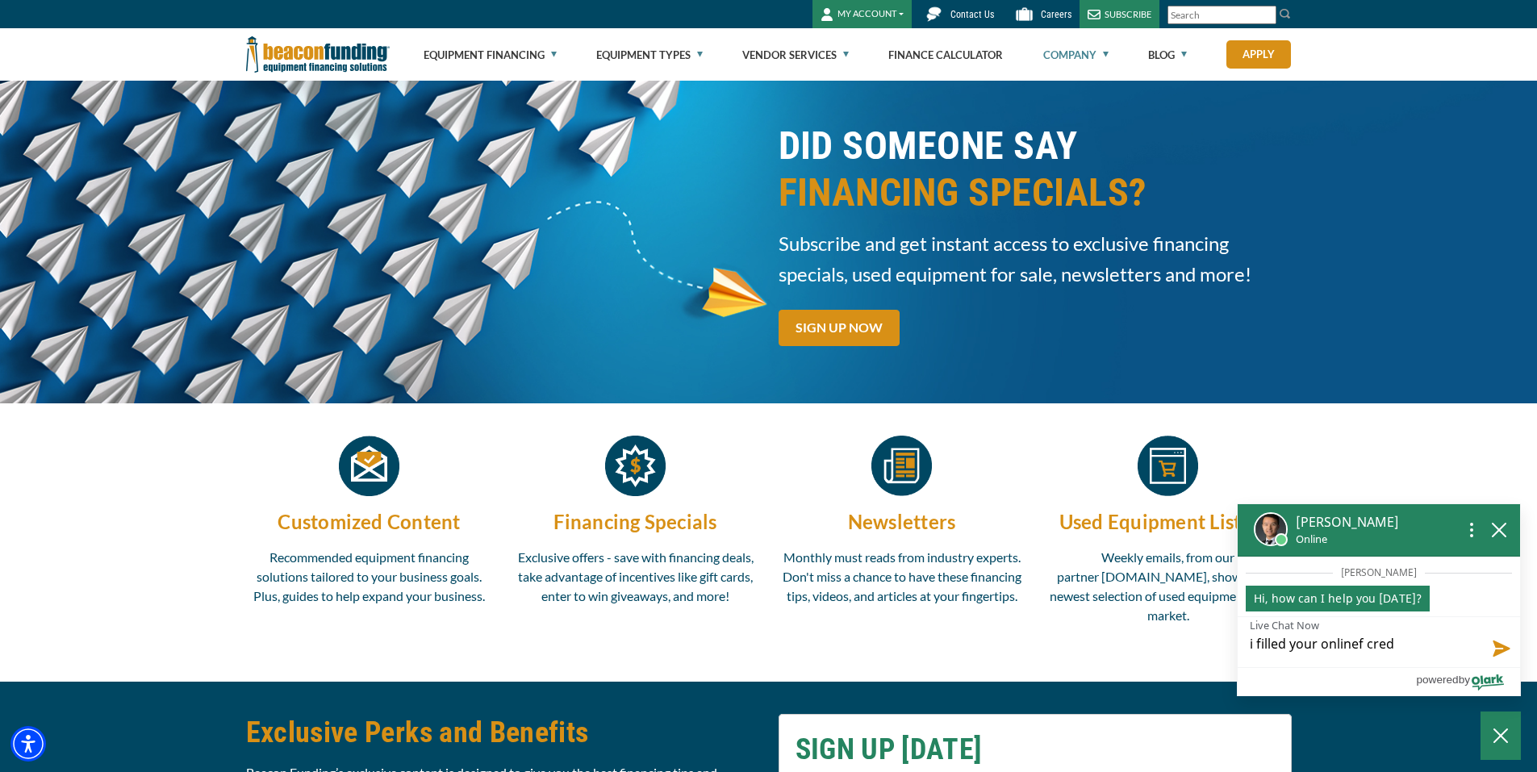
type textarea "i filled your onlinef credi"
type textarea "i filled your onlinef credit"
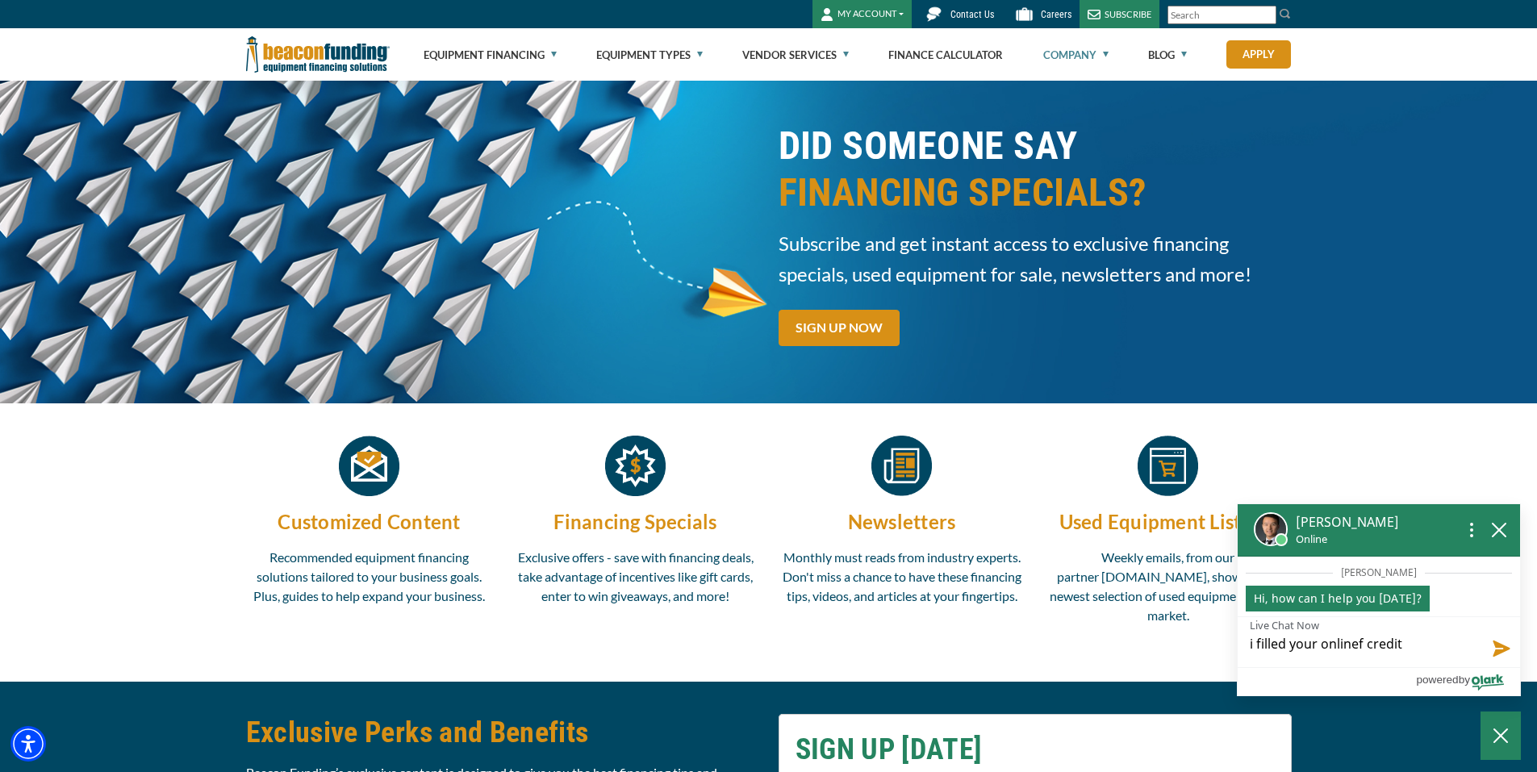
type textarea "i filled your onlinef credit f"
type textarea "i filled your onlinef credit fo"
type textarea "i filled your onlinef credit for"
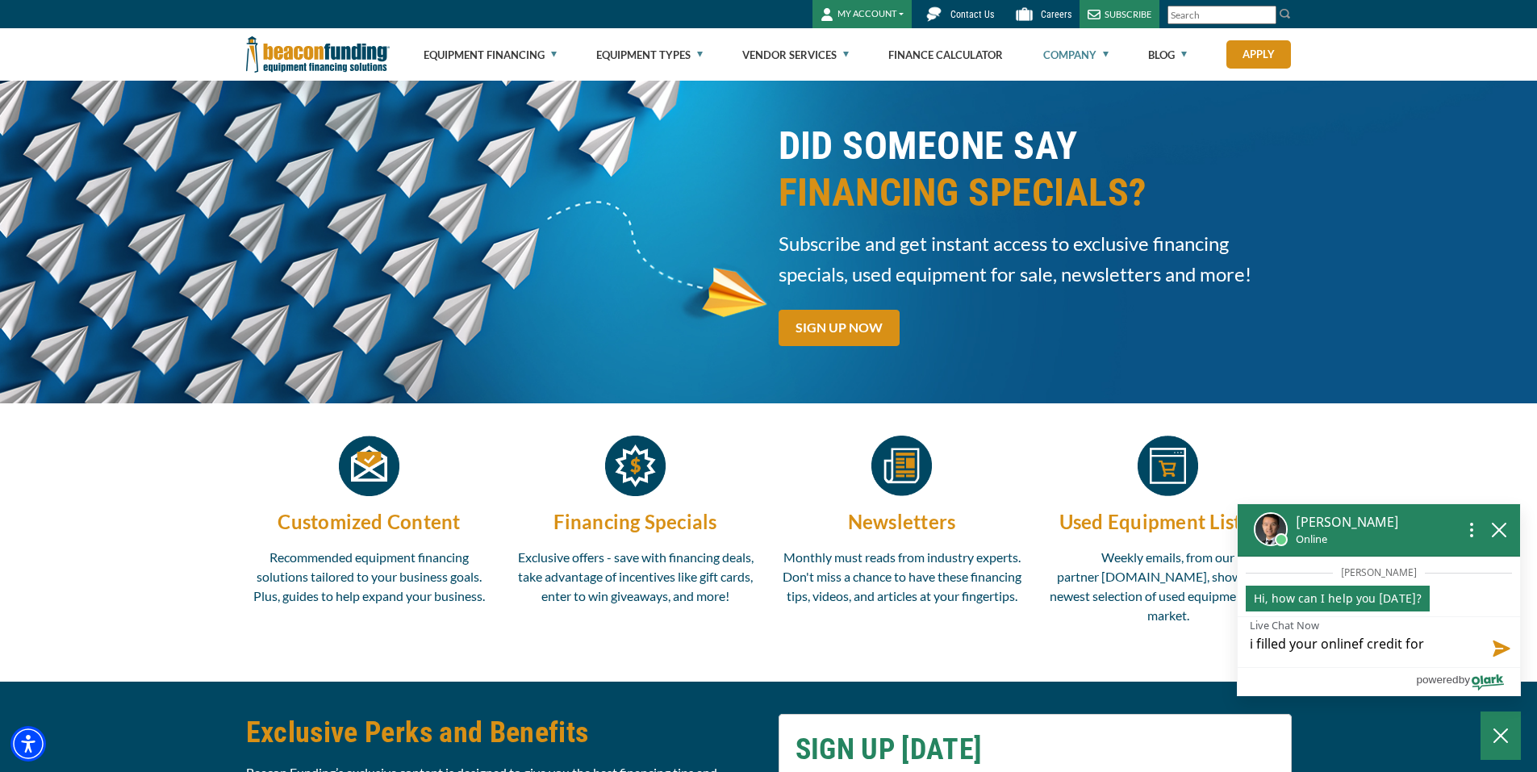
type textarea "i filled your onlinef credit for"
type textarea "i filled your onlinef credit for m"
type textarea "i filled your onlinef credit for my"
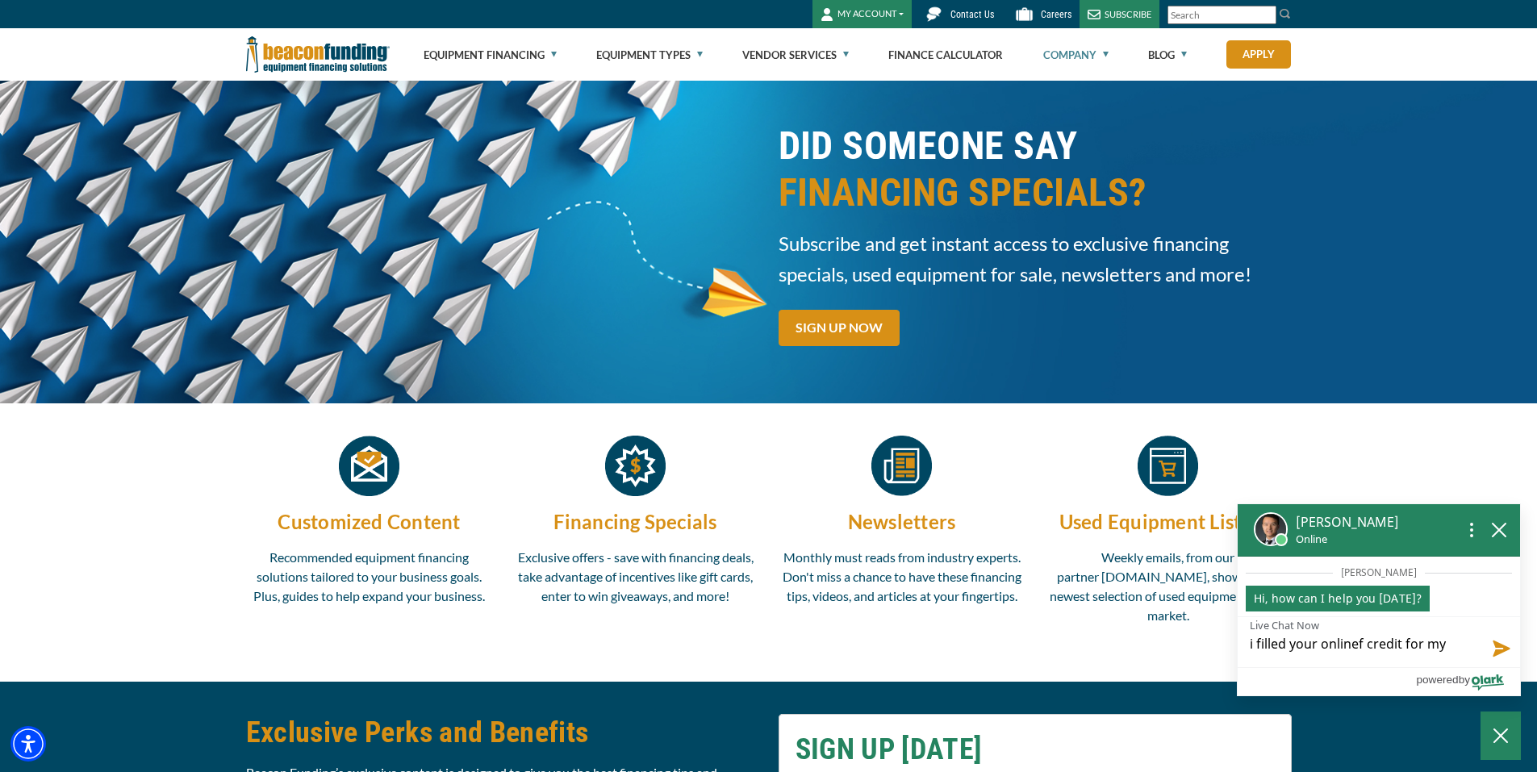
type textarea "i filled your onlinef credit for my"
type textarea "i filled your onlinef credit for my c"
type textarea "i filled your onlinef credit for my co"
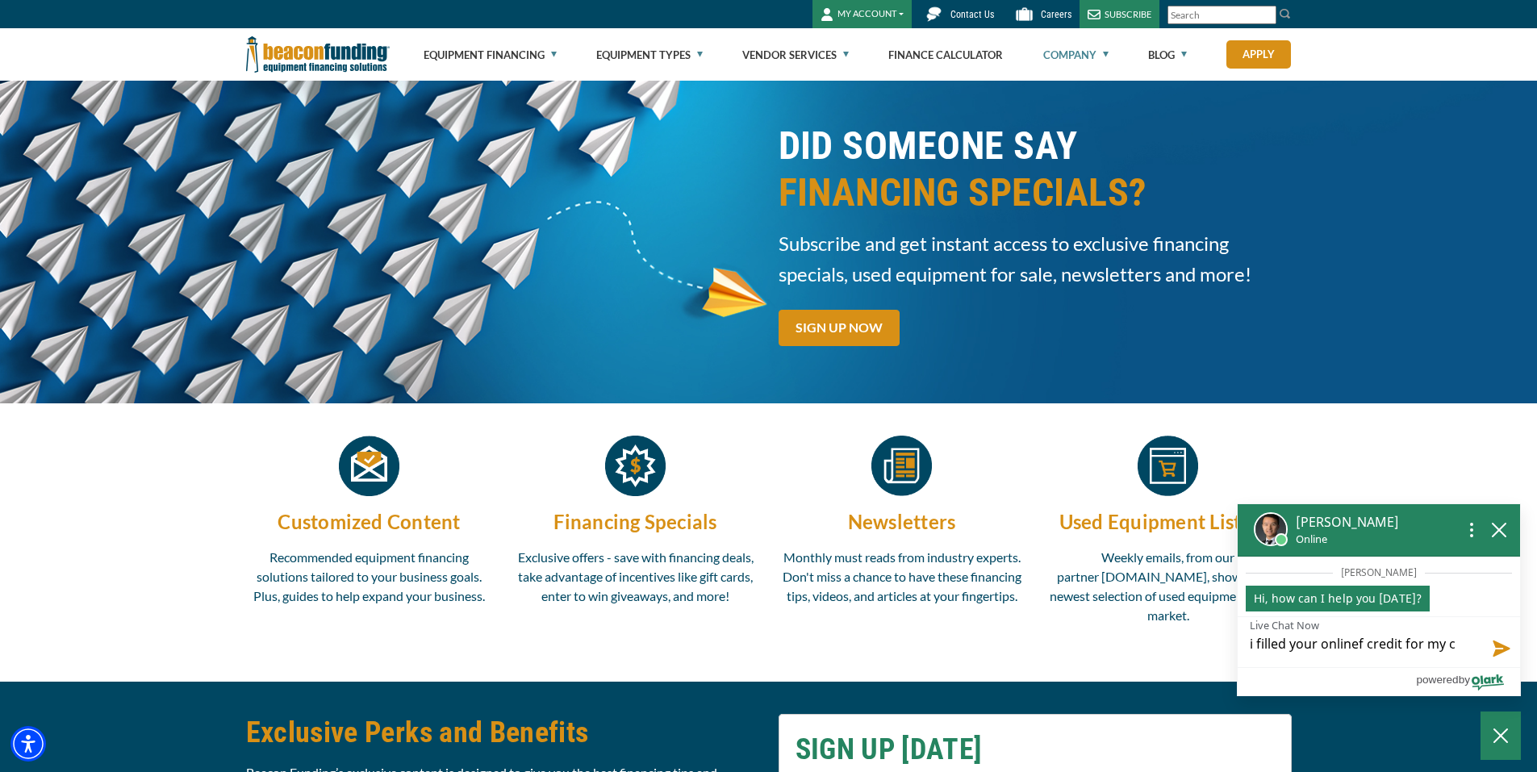
type textarea "i filled your onlinef credit for my co"
type textarea "i filled your onlinef credit for my com"
type textarea "i filled your onlinef credit for my comp"
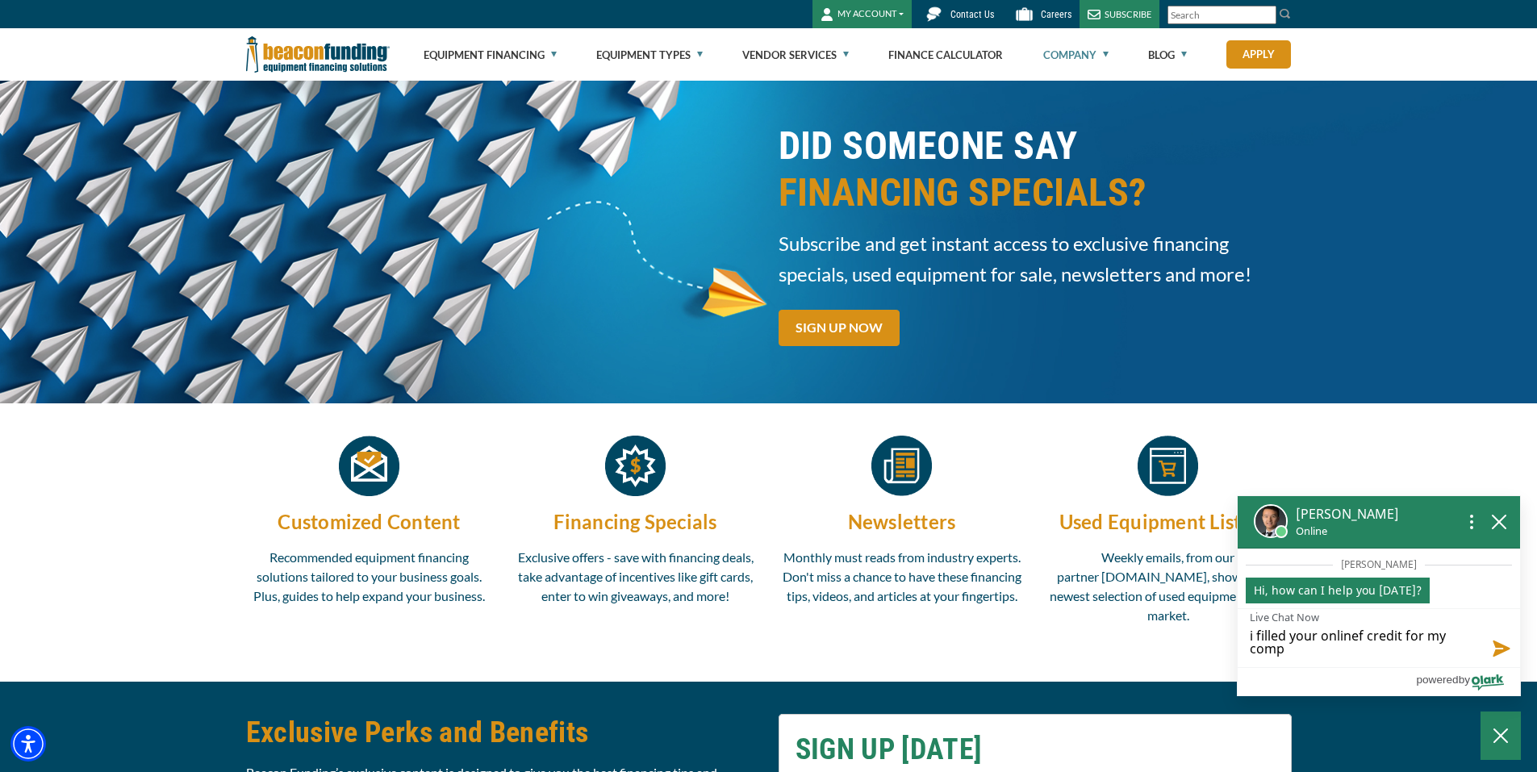
type textarea "i filled your onlinef credit for my compa"
click at [1397, 635] on textarea "i filled your onlinef credit for my compa" at bounding box center [1379, 638] width 282 height 58
click at [1403, 635] on textarea "i filled your onlinef credit for my compa" at bounding box center [1379, 638] width 282 height 58
type textarea "i filled your onlinef credit afor my compa"
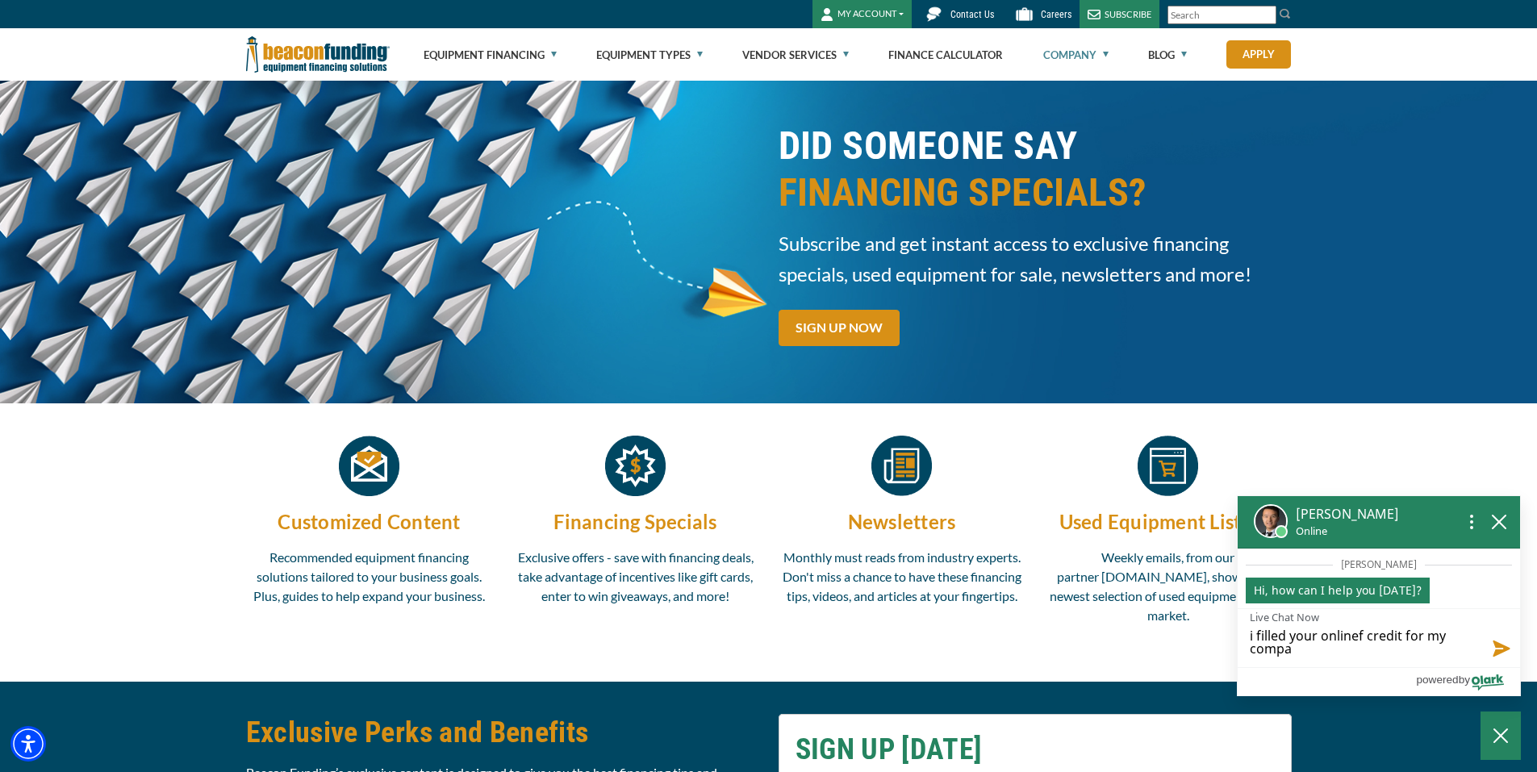
type textarea "i filled your onlinef credit afor my compa"
type textarea "i filled your onlinef credit apfor my compa"
type textarea "i filled your onlinef credit appfor my compa"
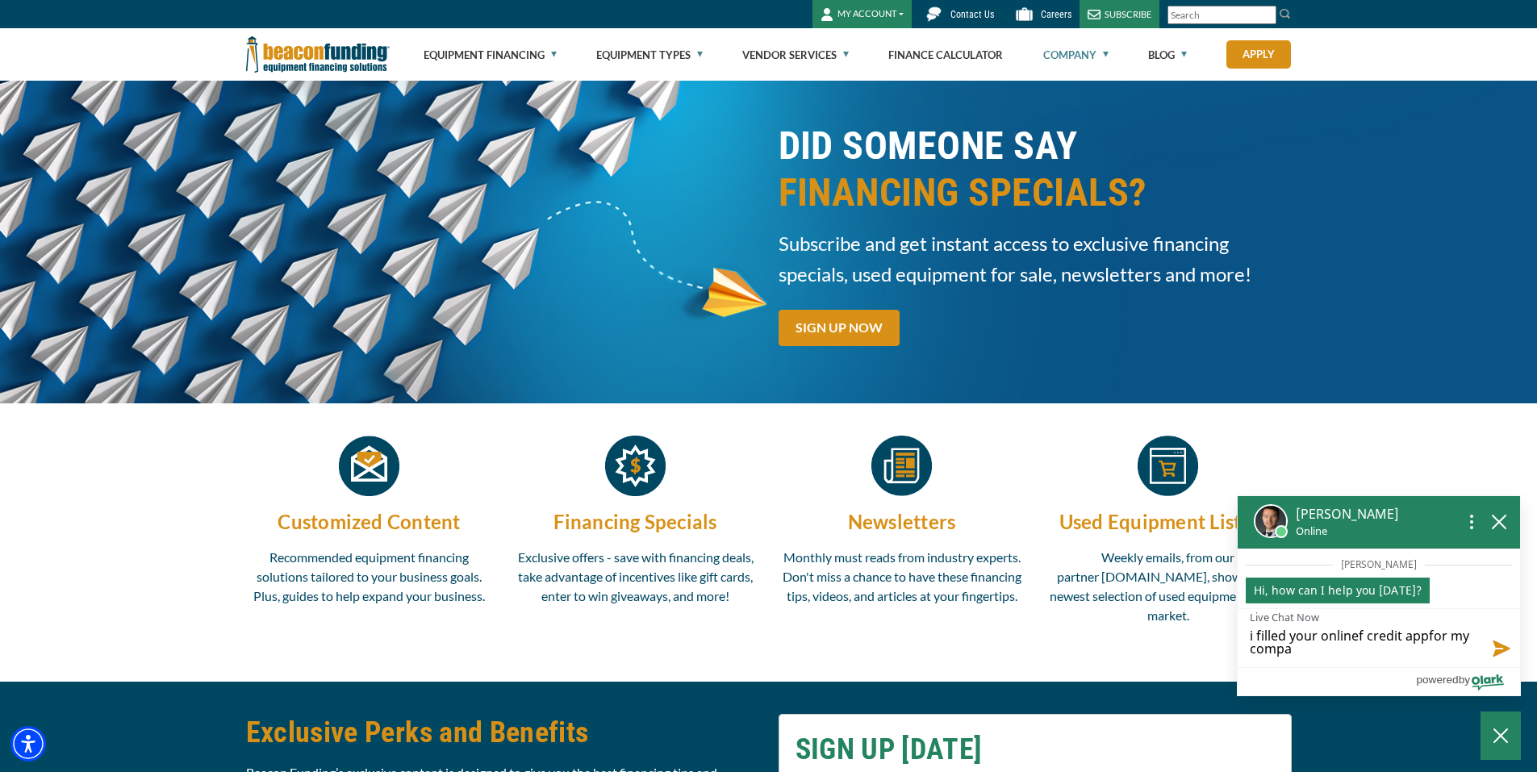
type textarea "i filled your onlinef credit app.for my compa"
type textarea "i filled your onlinef credit app. for my compa"
type textarea "i filled your online credit app. for my compa"
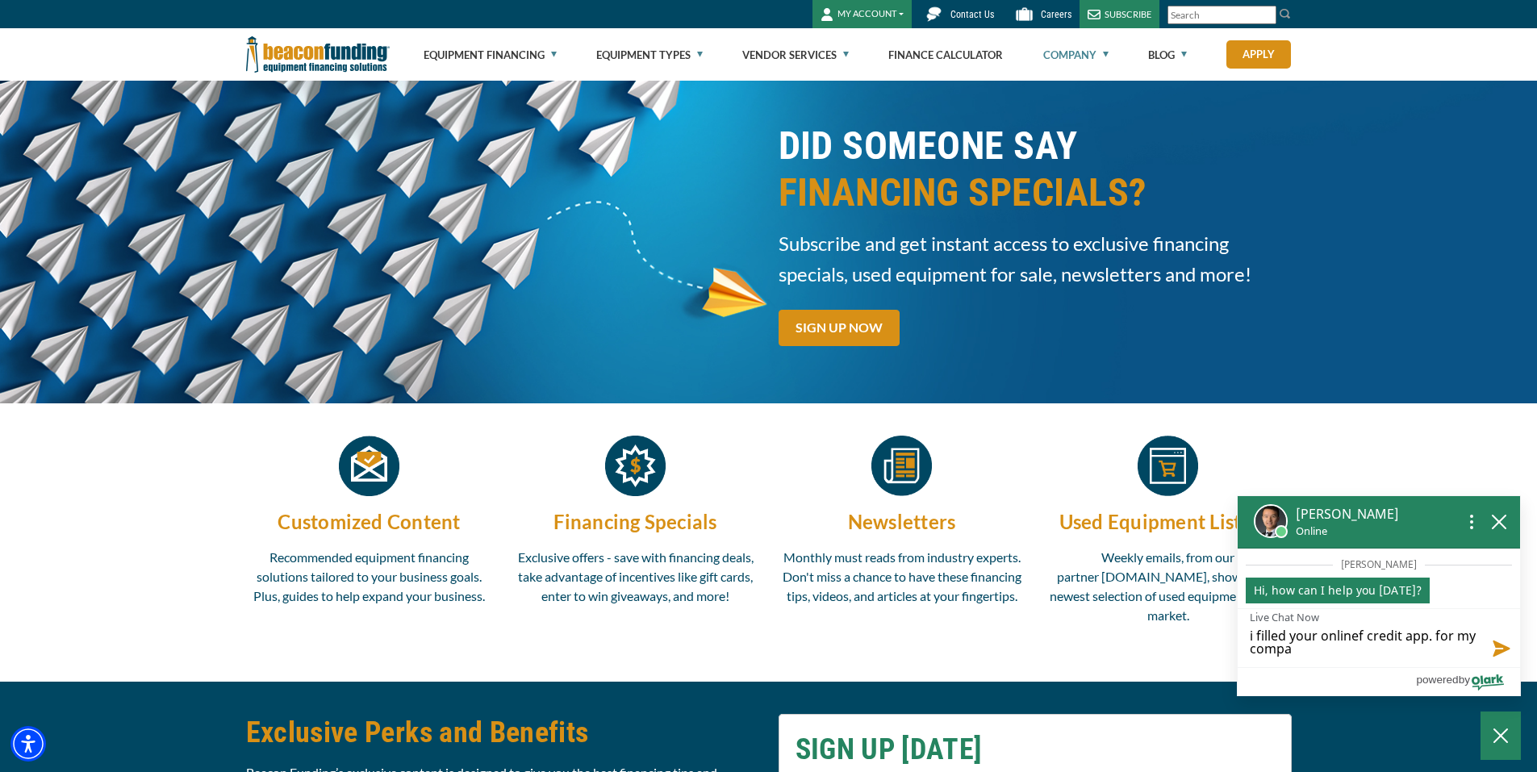
type textarea "i filled your online credit app. for my compa"
type textarea "i filled your online credit app. for my comp"
type textarea "i filled your online credit app. for my com"
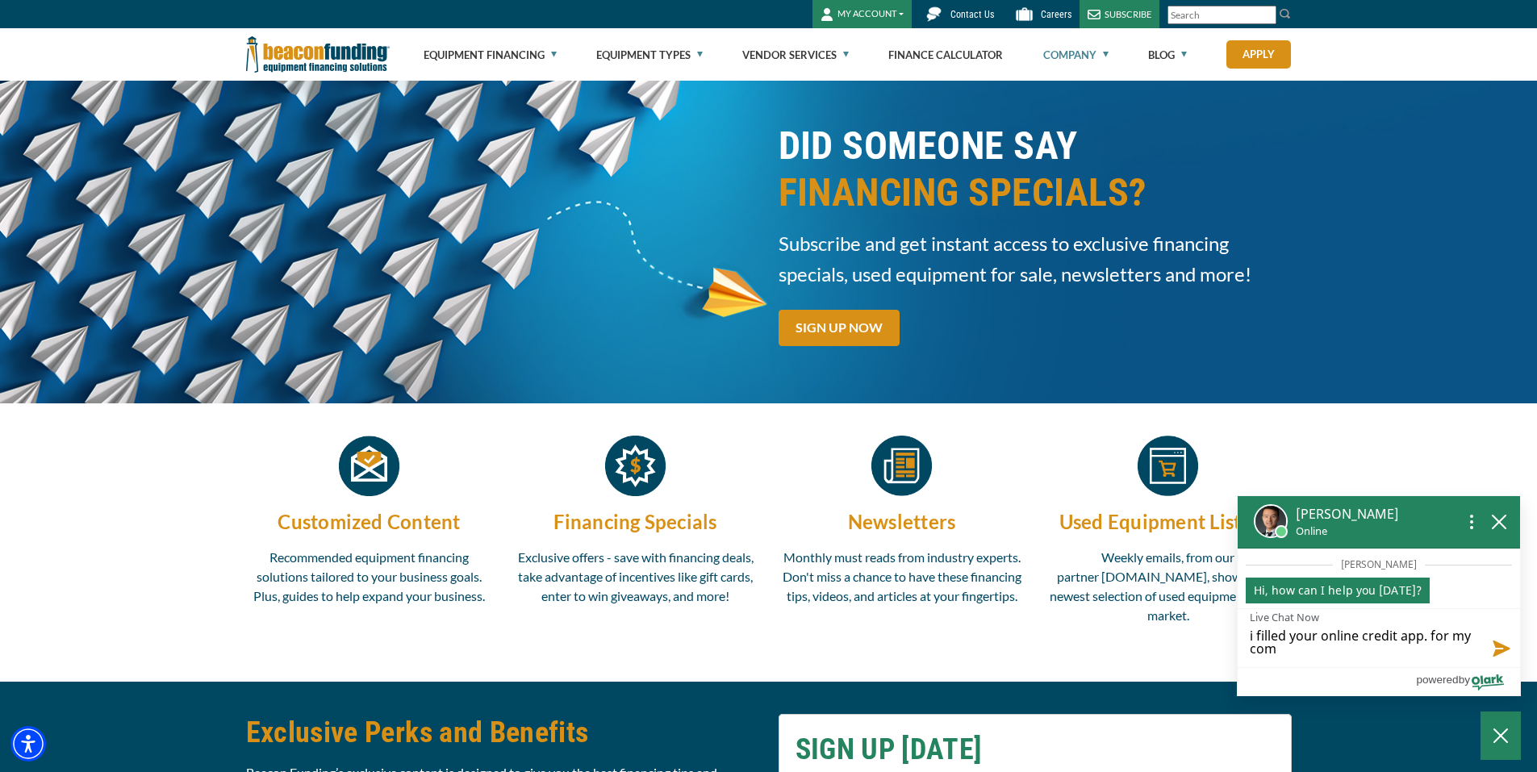
type textarea "i filled your online credit app. for my co"
type textarea "i filled your online credit app. for my com"
type textarea "i filled your online credit app. for my comp"
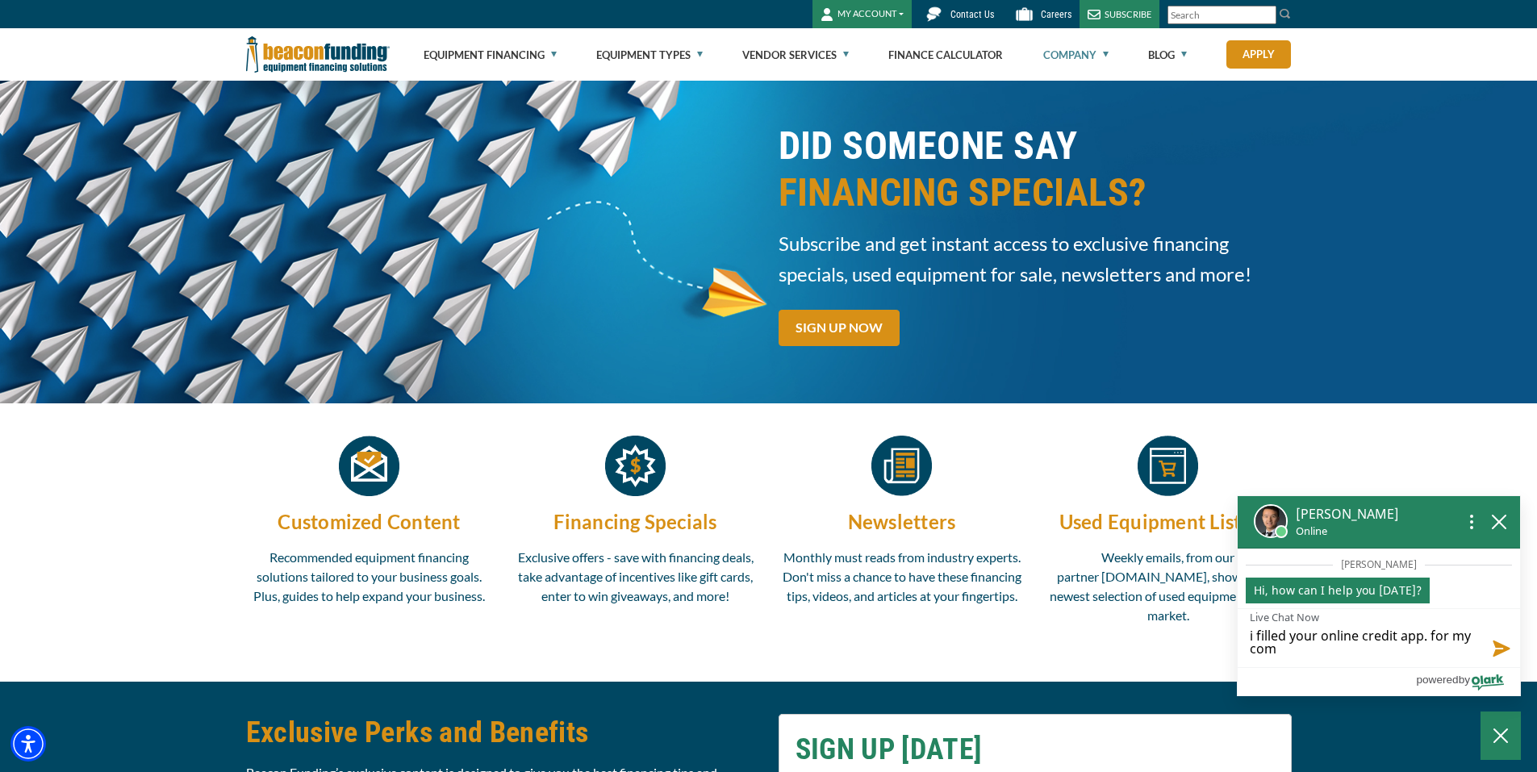
type textarea "i filled your online credit app. for my comp"
type textarea "i filled your online credit app. for my compa"
type textarea "i filled your online credit app. for my compan"
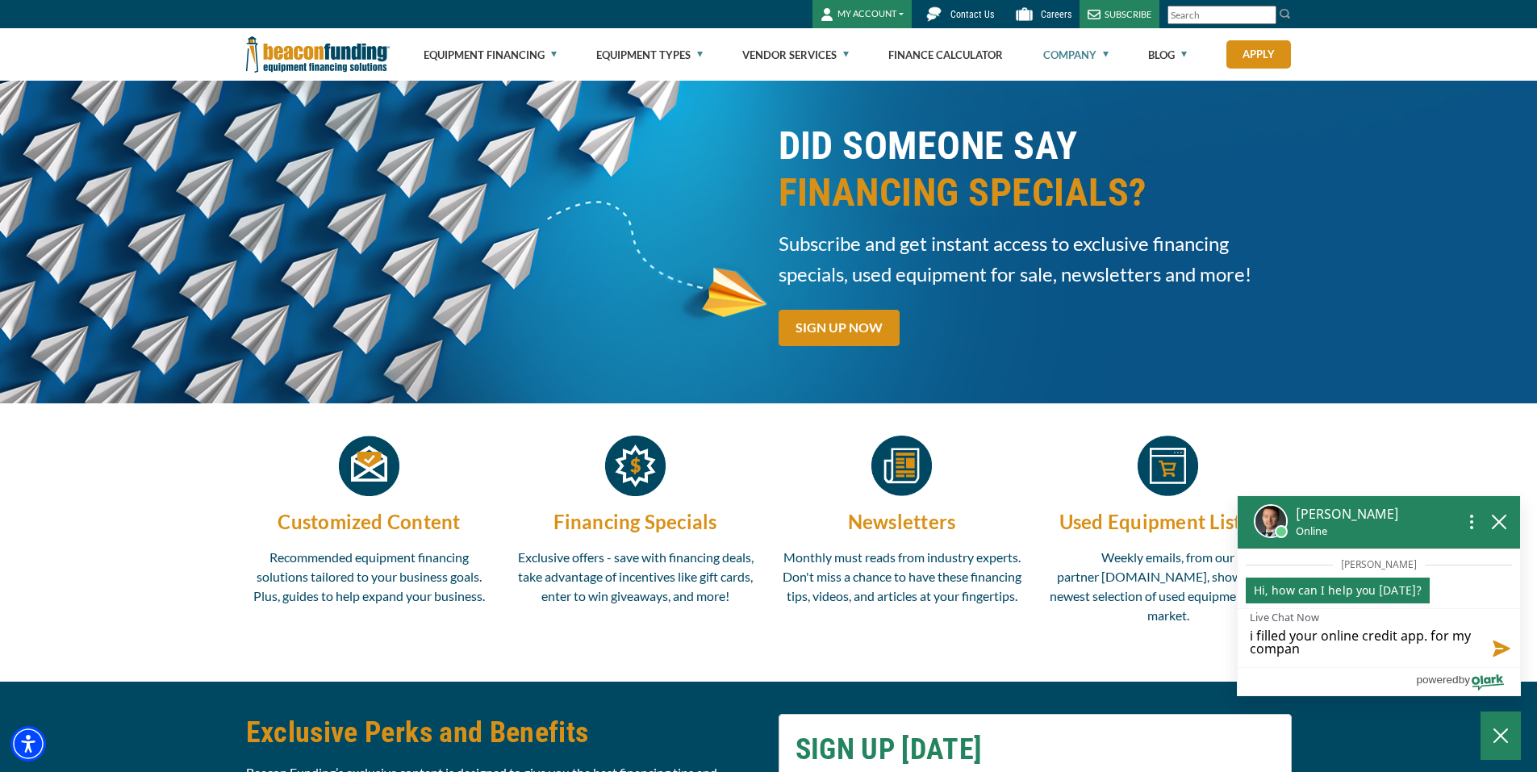
type textarea "i filled your online credit app. for my company"
type textarea "i filled your online credit app. for my company A"
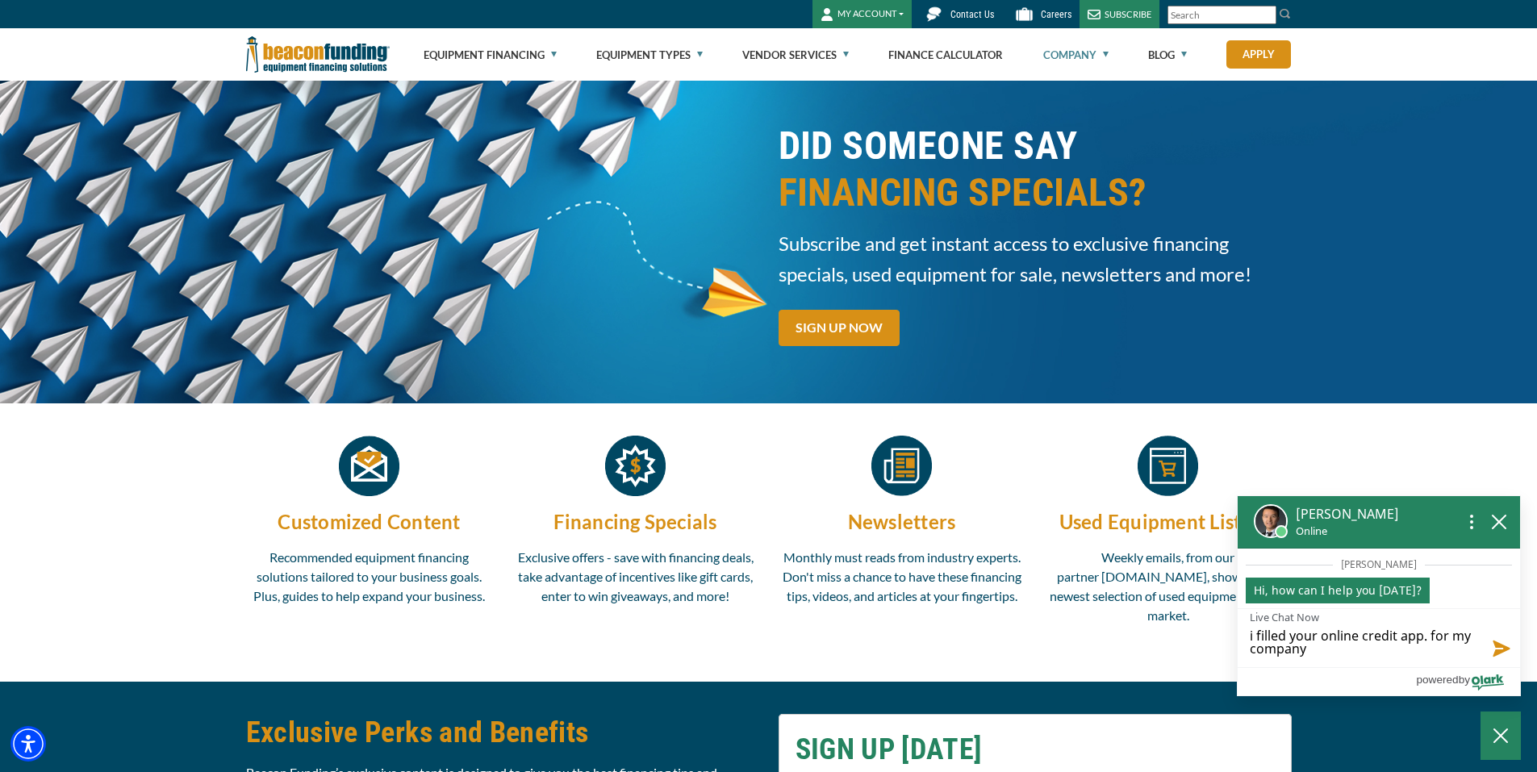
type textarea "i filled your online credit app. for my company A"
type textarea "i filled your online credit app. for my company AB"
type textarea "i filled your online credit app. for my company ABC"
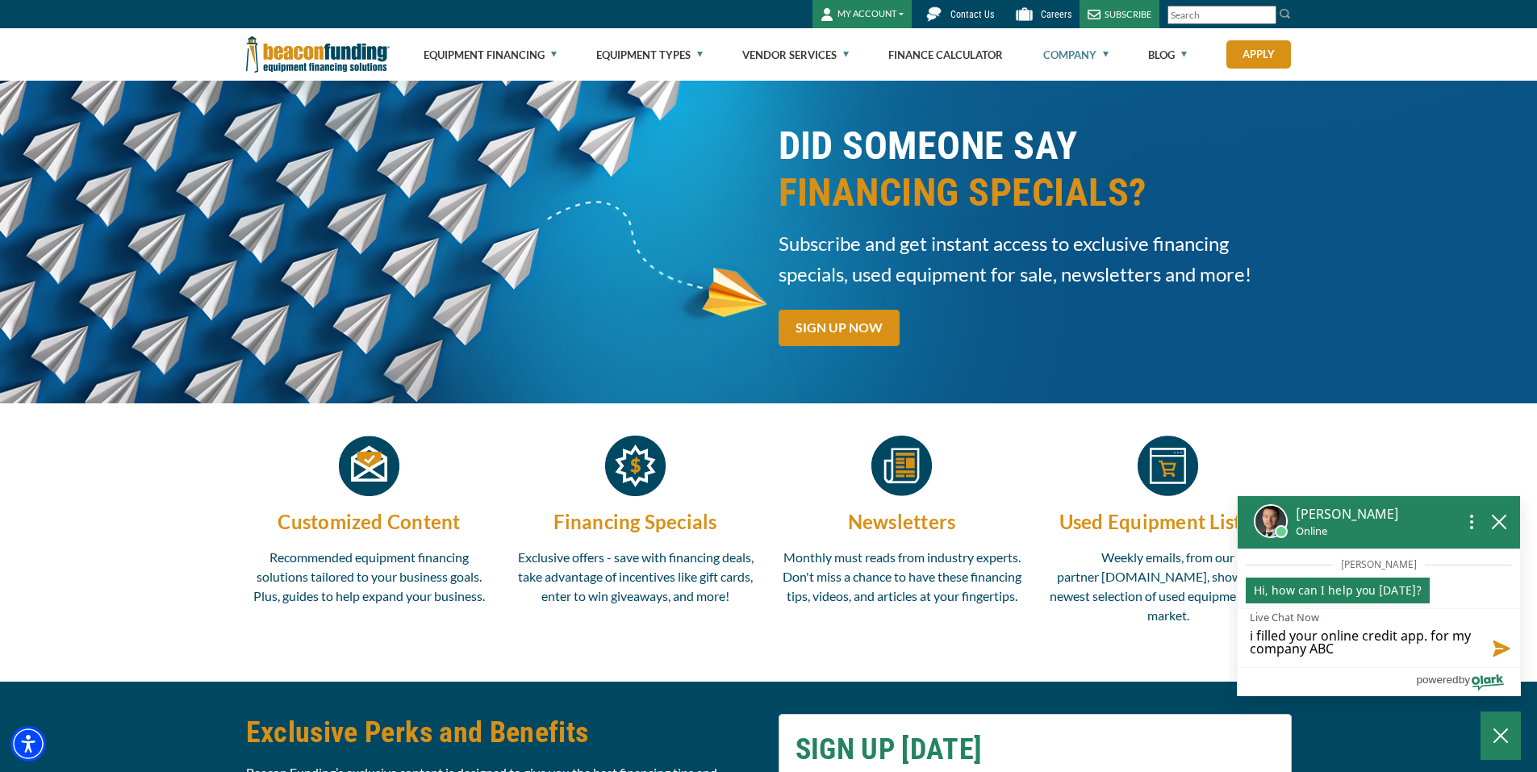
type textarea "i filled your online credit app. for my company ABC"
type textarea "i filled your online credit app. for my company ABC w"
type textarea "i filled your online credit app. for my company ABC wr"
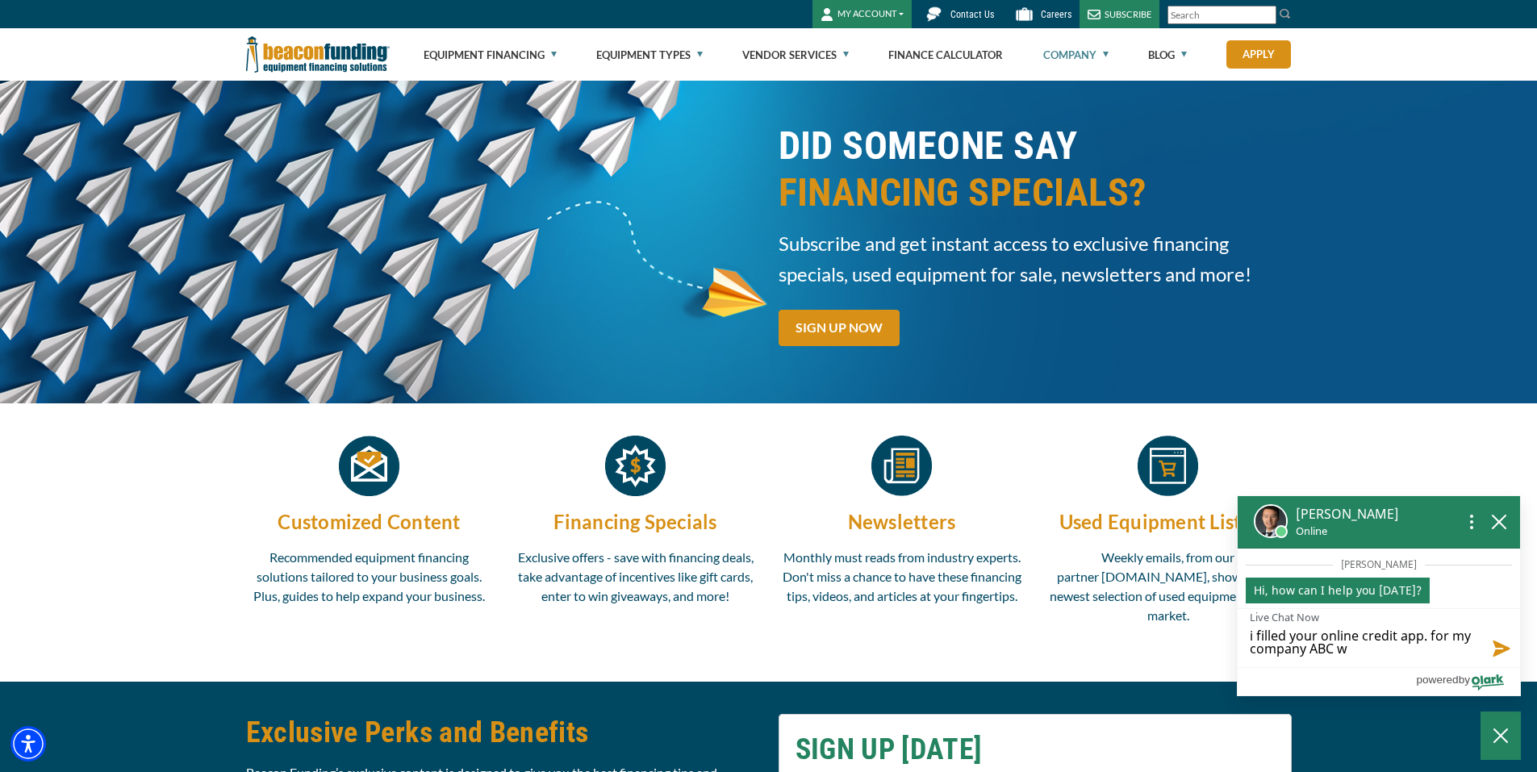
type textarea "i filled your online credit app. for my company ABC wr"
type textarea "i filled your online credit app. for my company ABC wre"
type textarea "i filled your online credit app. for my company ABC wrec"
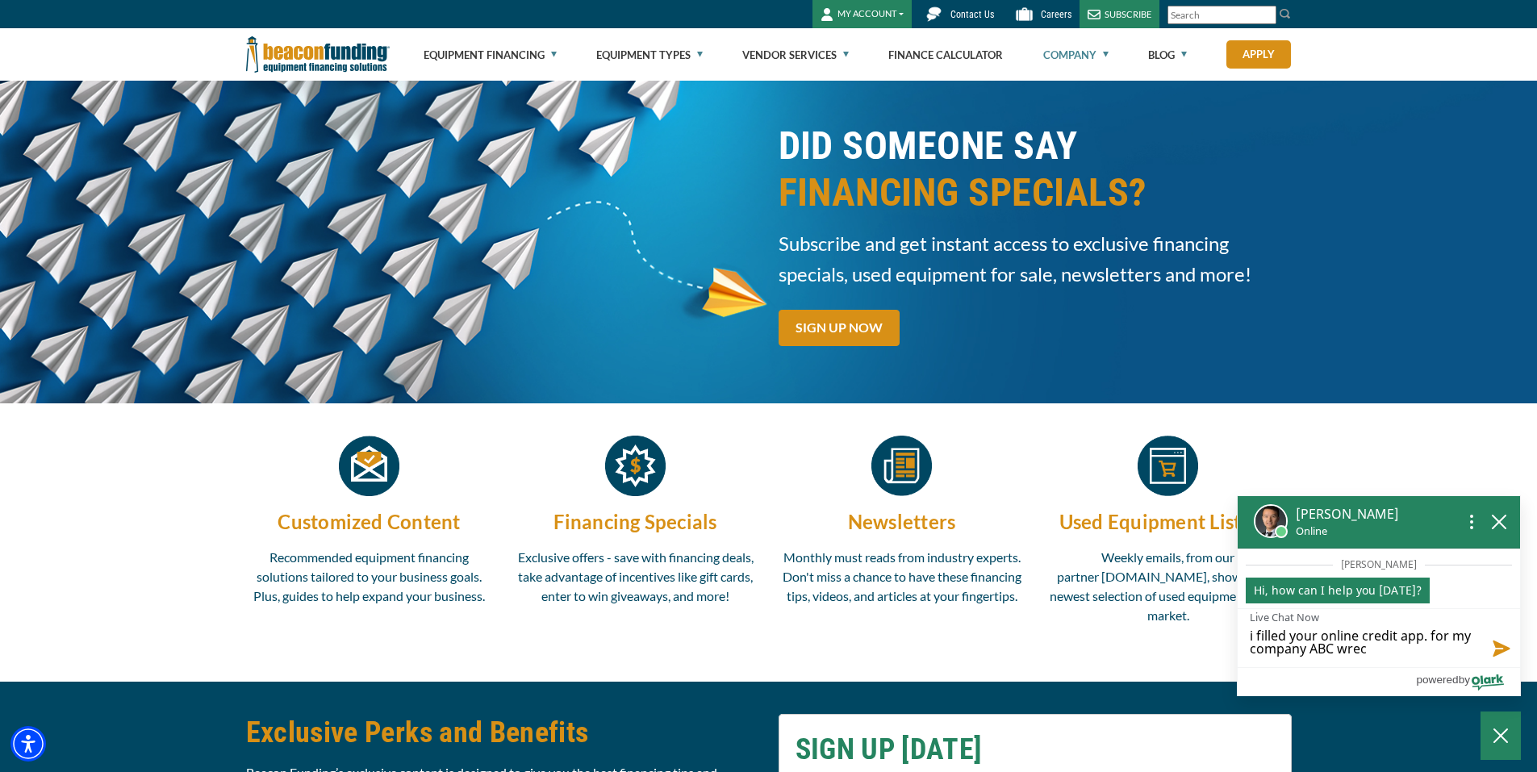
type textarea "i filled your online credit app. for my company ABC wreck"
type textarea "i filled your online credit app. for my company ABC wrecke"
type textarea "i filled your online credit app. for my company ABC wrecker"
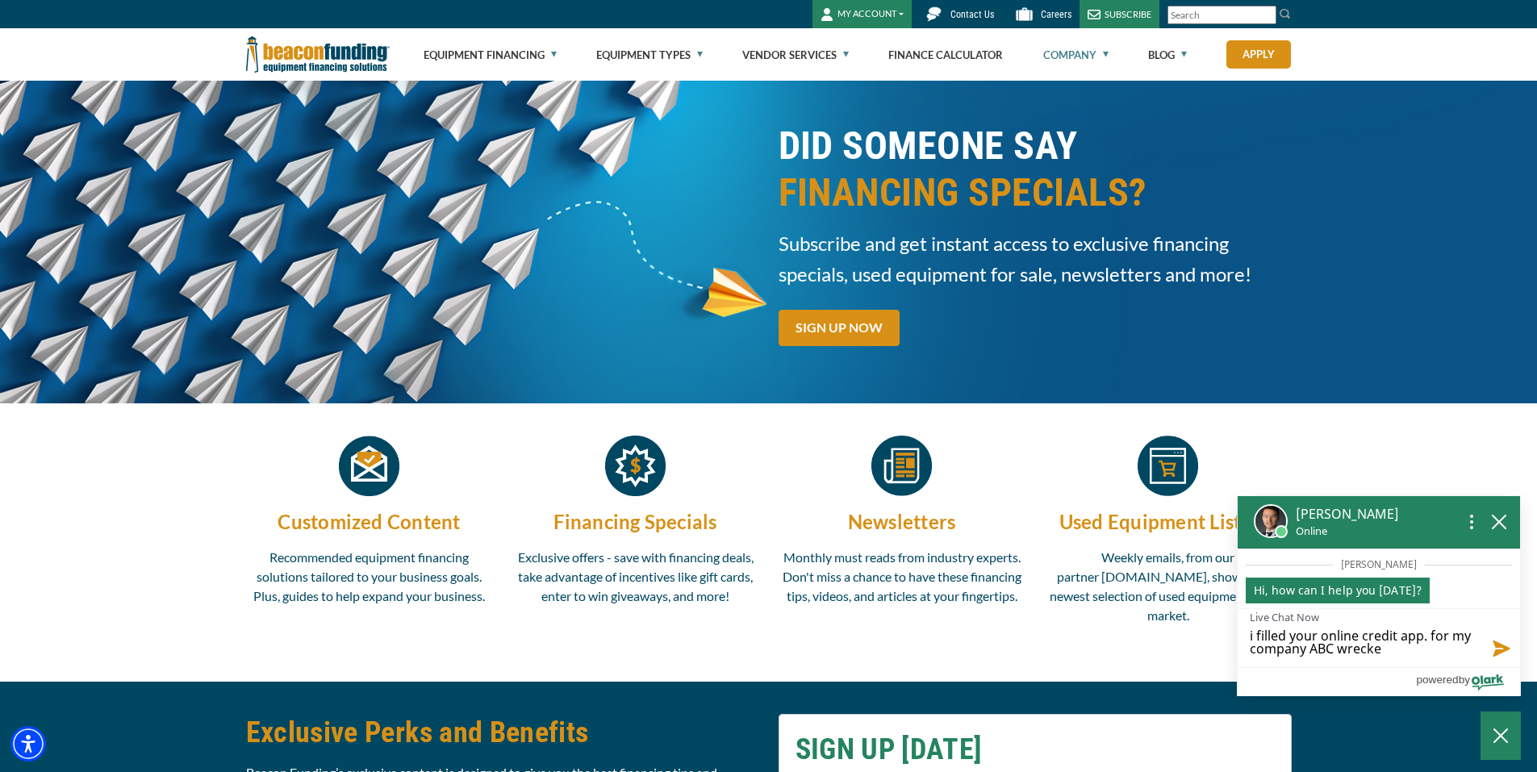
type textarea "i filled your online credit app. for my company ABC wrecker"
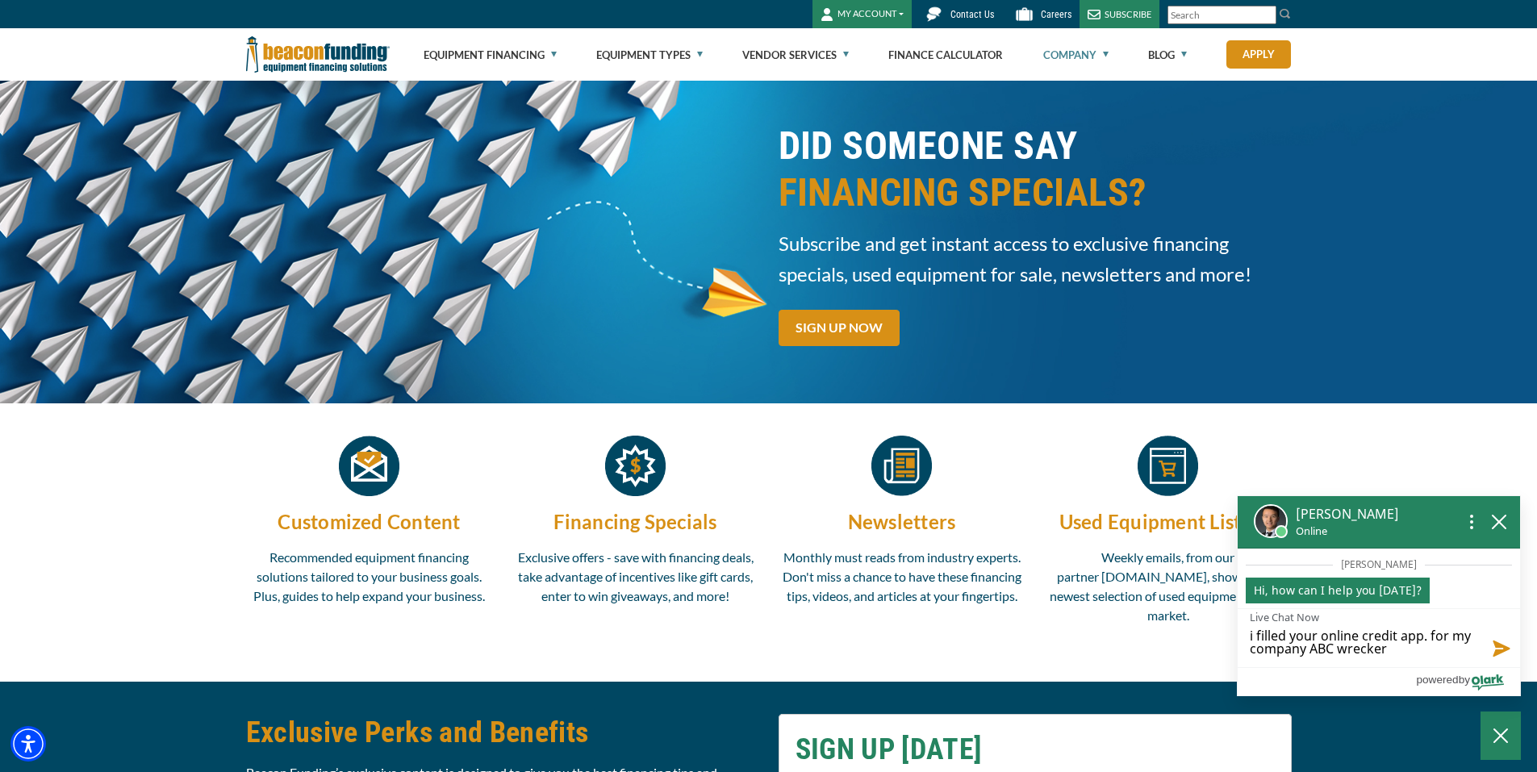
type textarea "i filled your online credit app. for my company ABC wrecker."
type textarea "i filled your online credit app. for my company ABC wrecker. t"
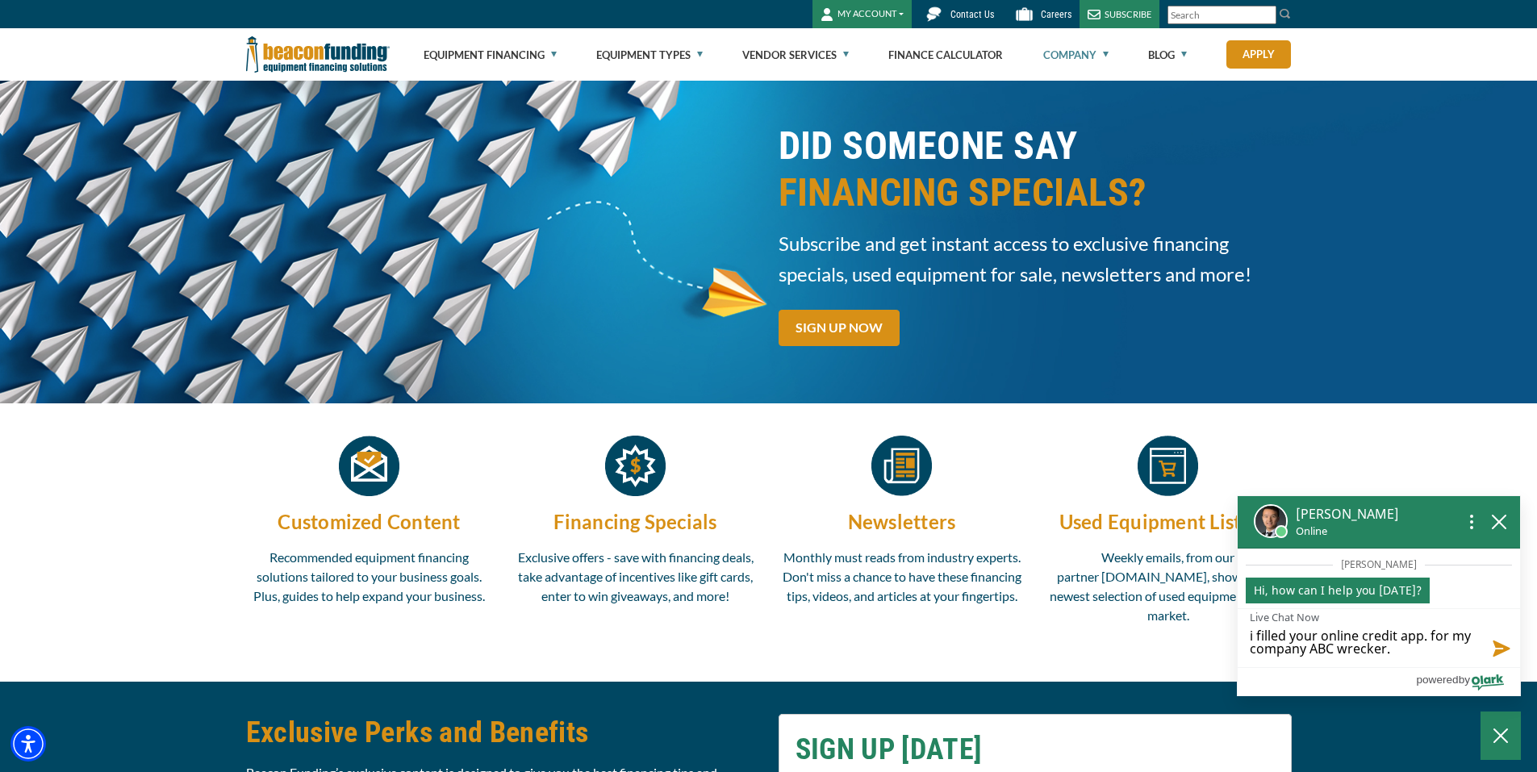
type textarea "i filled your online credit app. for my company ABC wrecker. t"
type textarea "i filled your online credit app. for my company ABC wrecker. to"
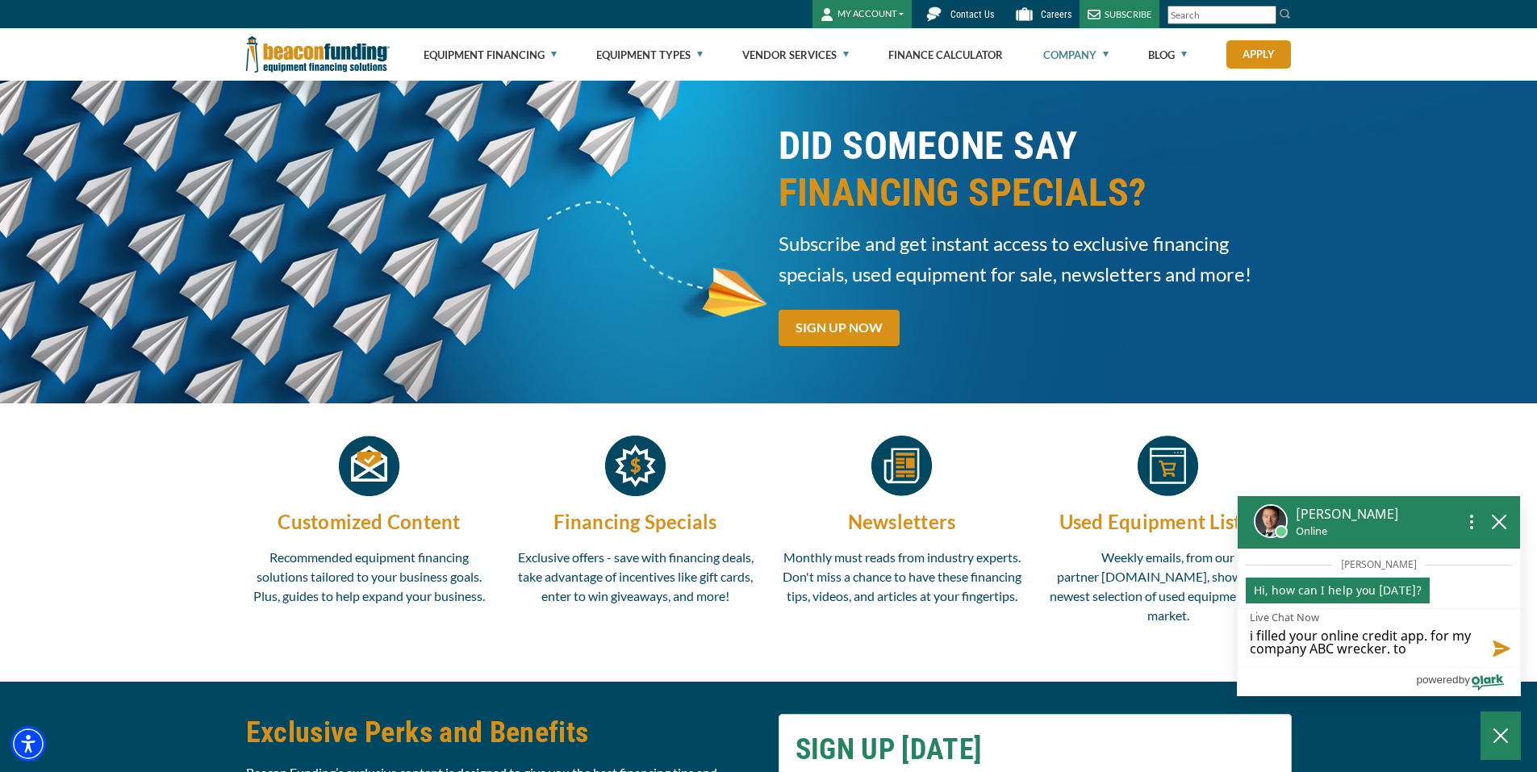
type textarea "i filled your online credit app. for my company ABC wrecker. to c"
type textarea "i filled your online credit app. for my company ABC wrecker. to ca"
type textarea "i filled your online credit app. for my company ABC wrecker. to cal"
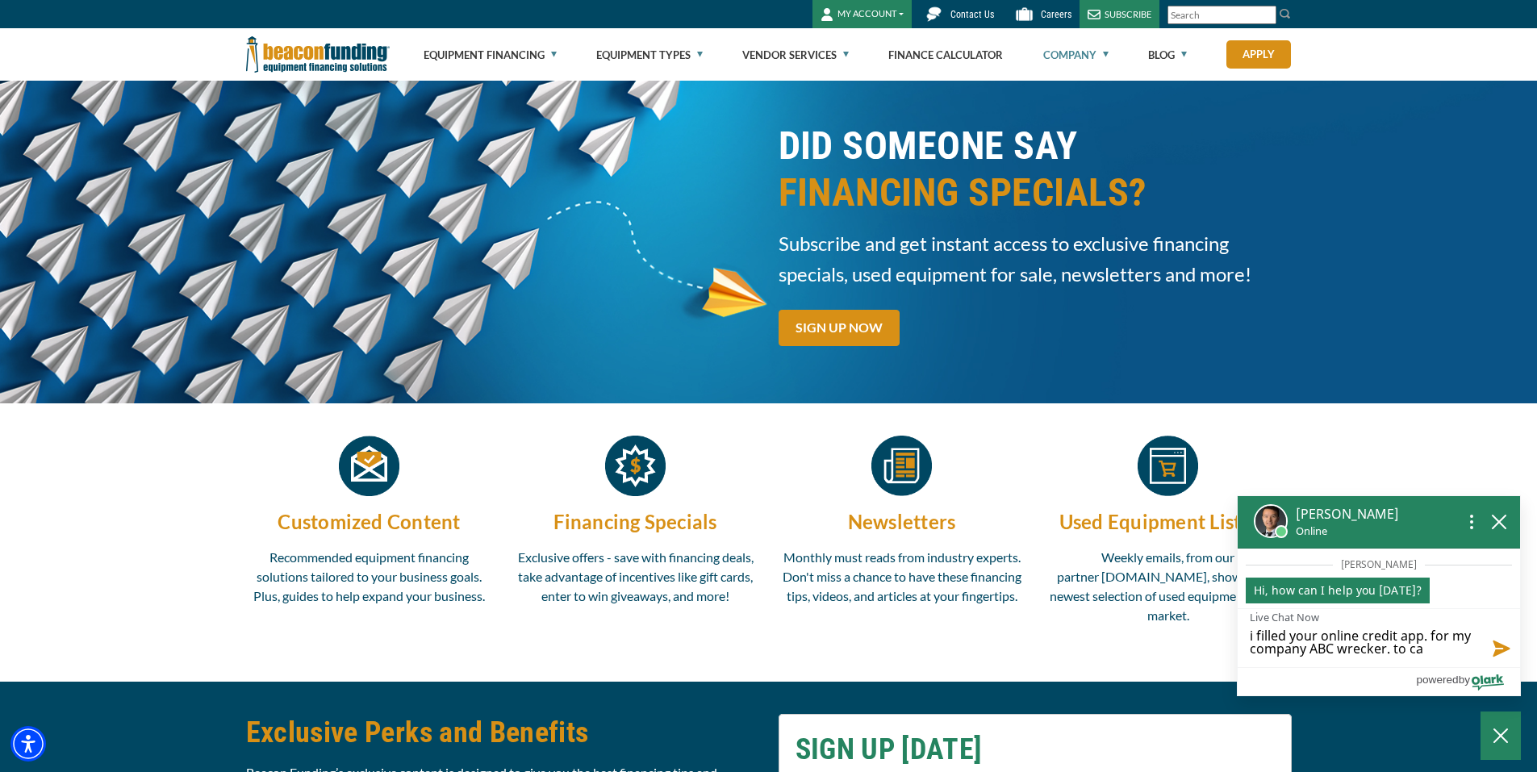
type textarea "i filled your online credit app. for my company ABC wrecker. to cal"
type textarea "i filled your online credit app. for my company ABC wrecker. to call"
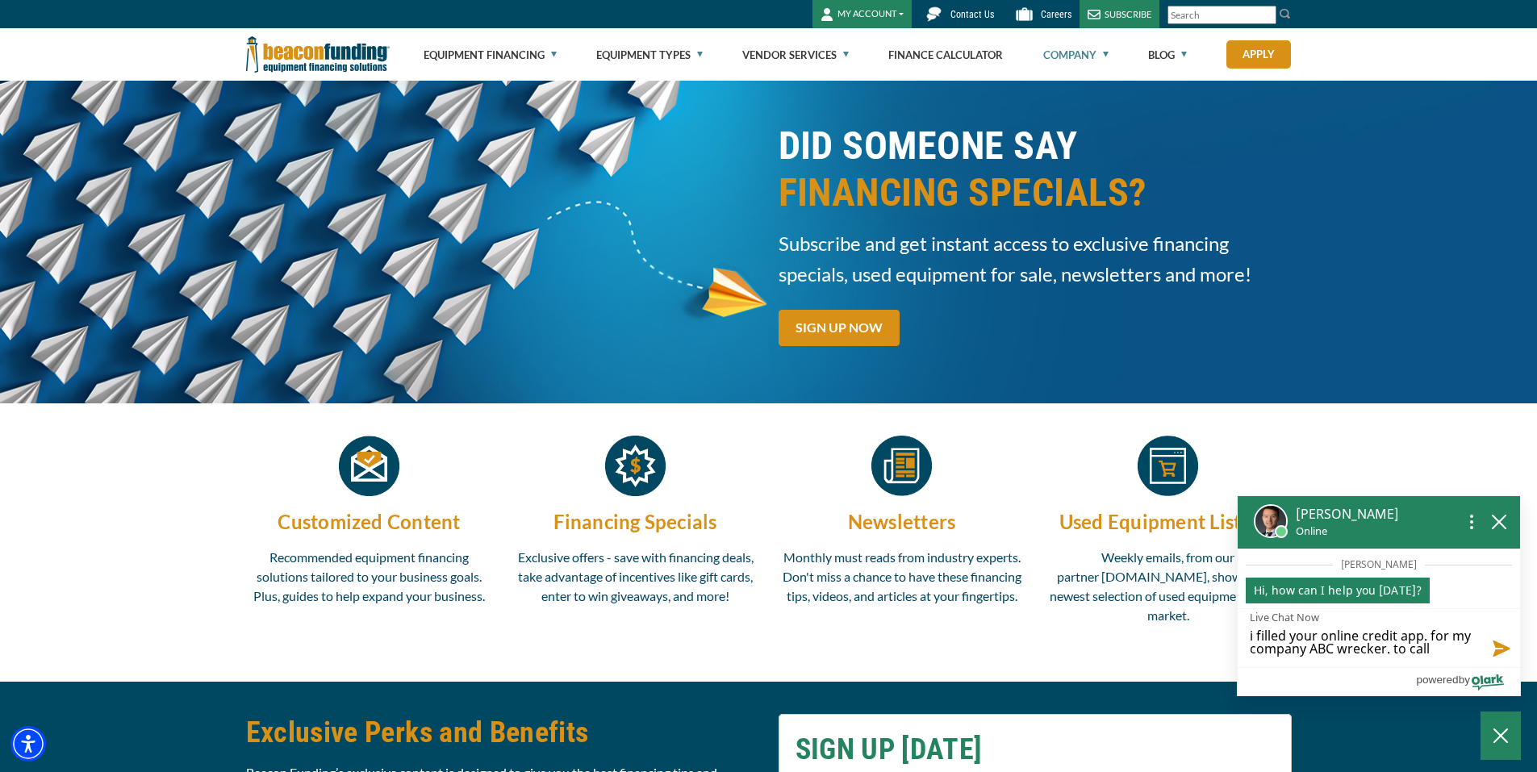
type textarea "i filled your online credit app. for my company ABC wrecker. to call t"
type textarea "i filled your online credit app. for my company ABC wrecker. to call th"
type textarea "i filled your online credit app. for my company ABC wrecker. to call the"
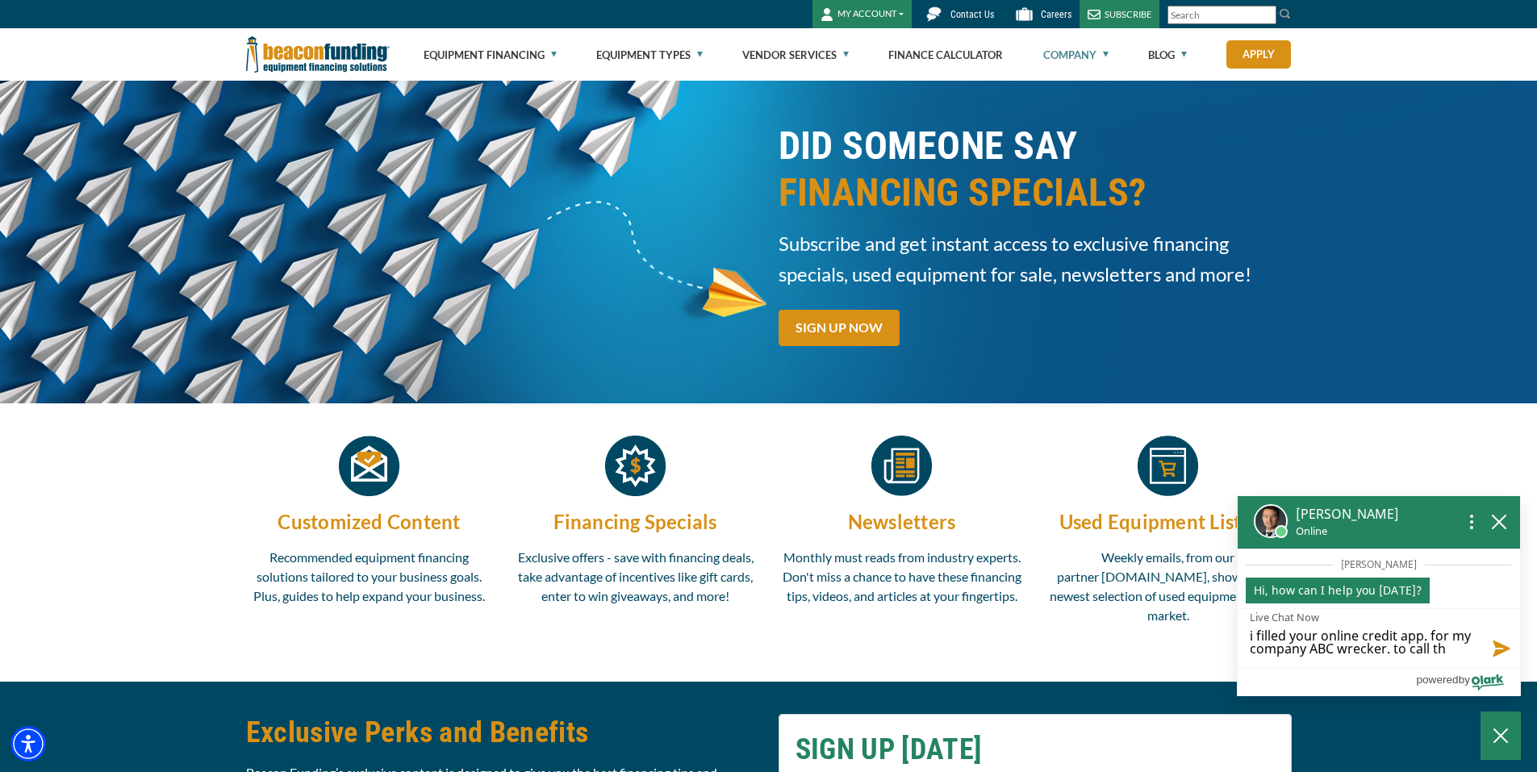
type textarea "i filled your online credit app. for my company ABC wrecker. to call the"
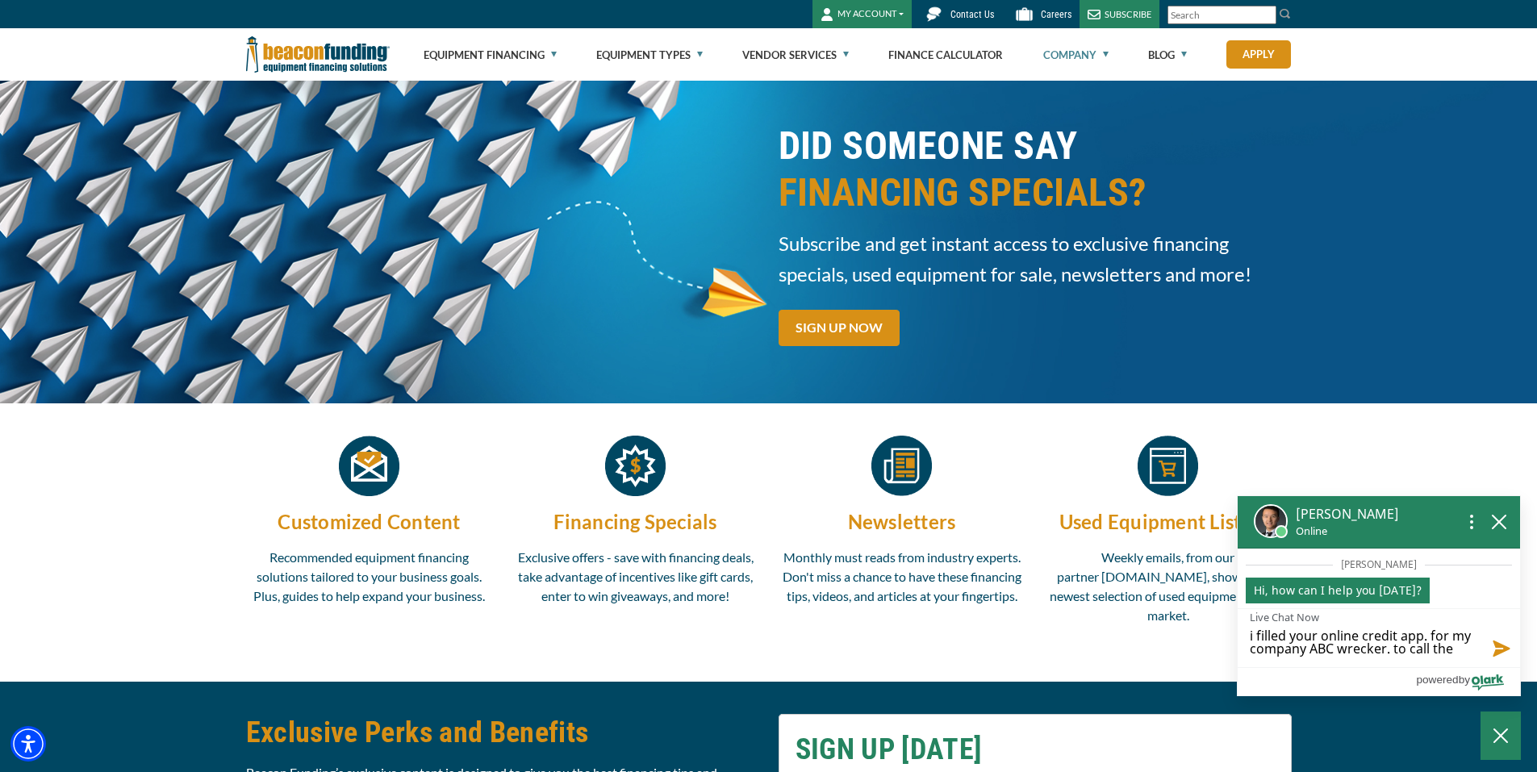
type textarea "i filled your online credit app. for my company ABC wrecker. to call th"
type textarea "i filled your online credit app. for my company ABC wrecker. to call t"
type textarea "i filled your online credit app. for my company ABC wrecker. to call"
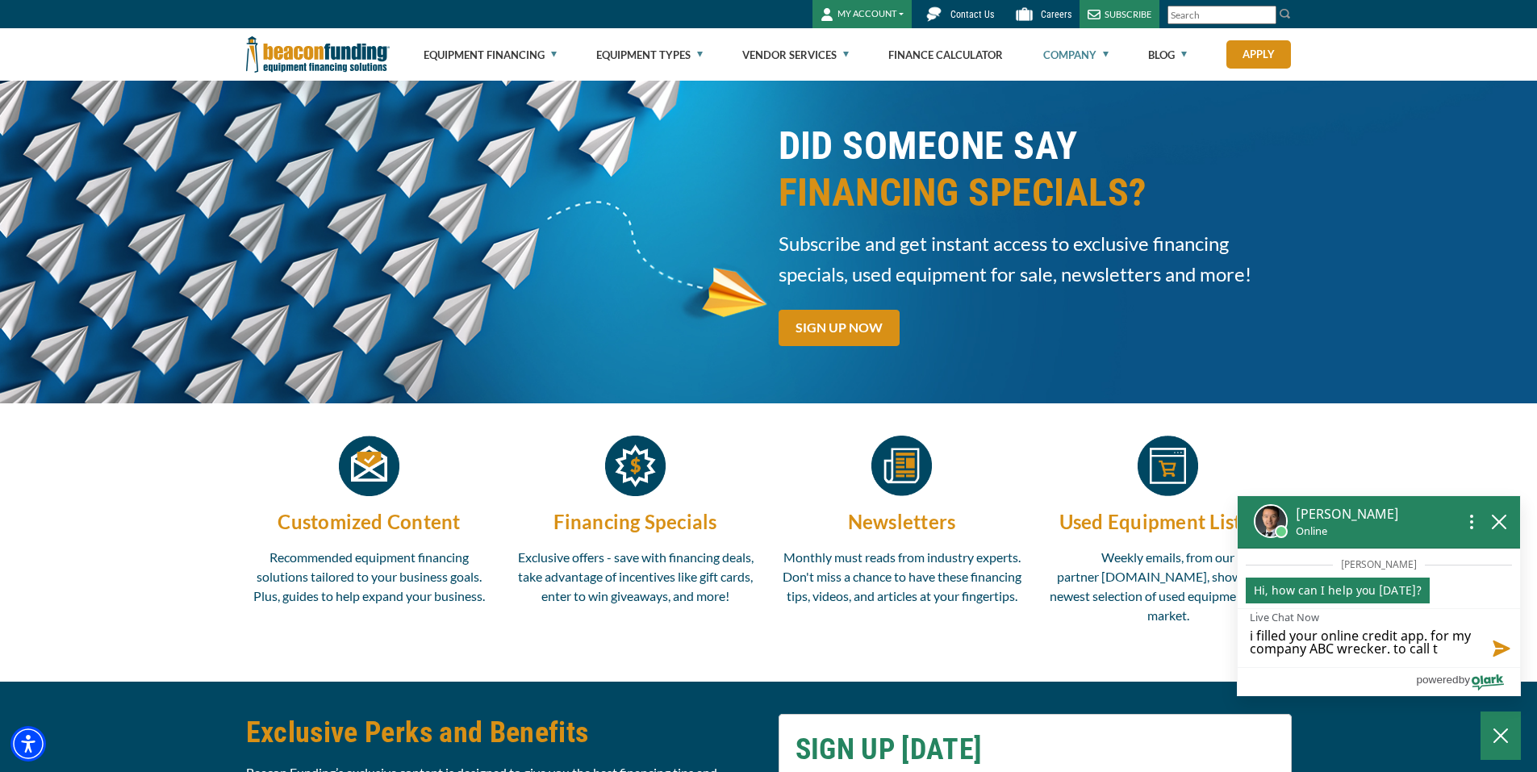
type textarea "i filled your online credit app. for my company ABC wrecker. to call"
type textarea "i filled your online credit app. for my company ABC wrecker. to cal"
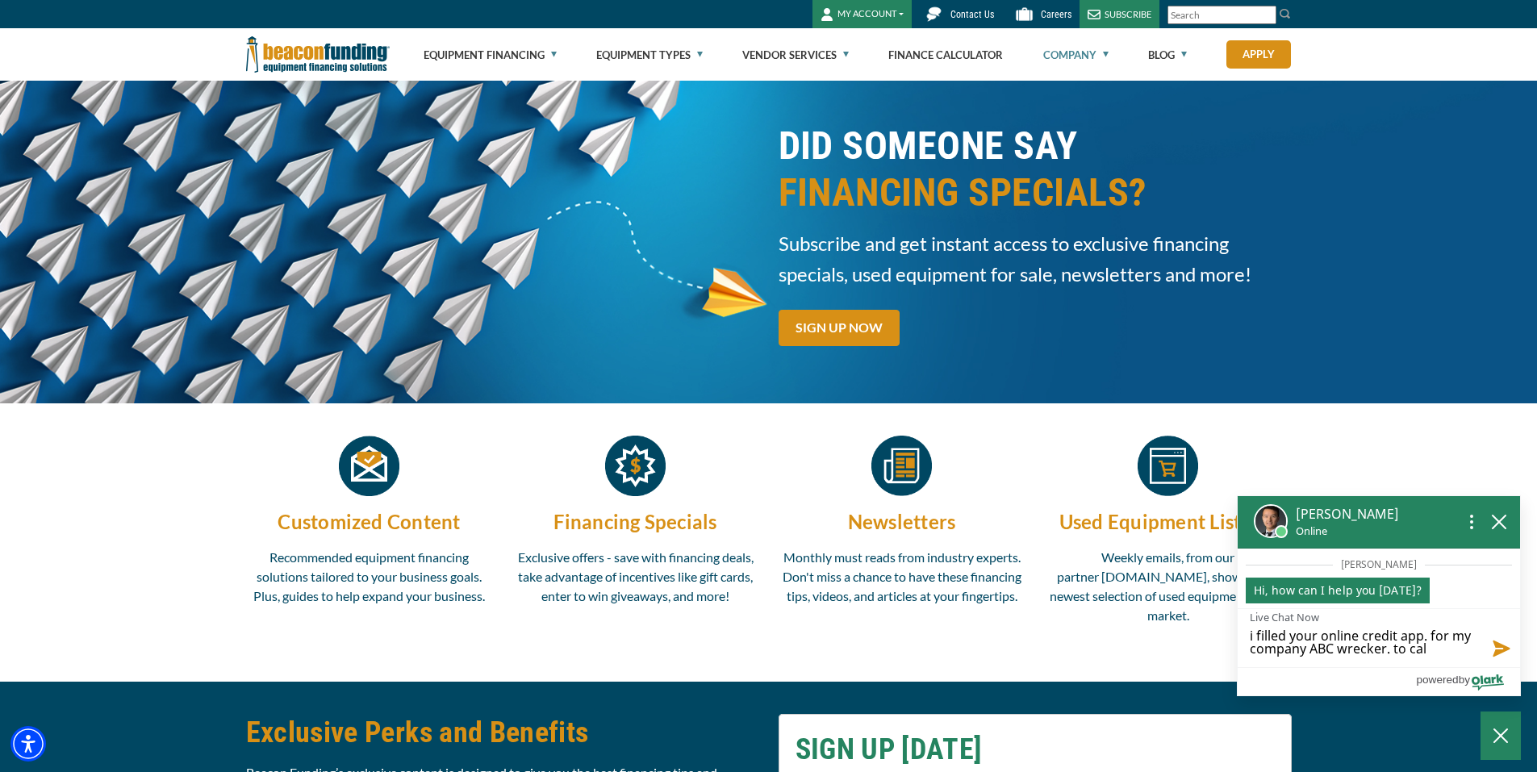
type textarea "i filled your online credit app. for my company ABC wrecker. to ca"
type textarea "i filled your online credit app. for my company ABC wrecker. to c"
type textarea "i filled your online credit app. for my company ABC wrecker. to"
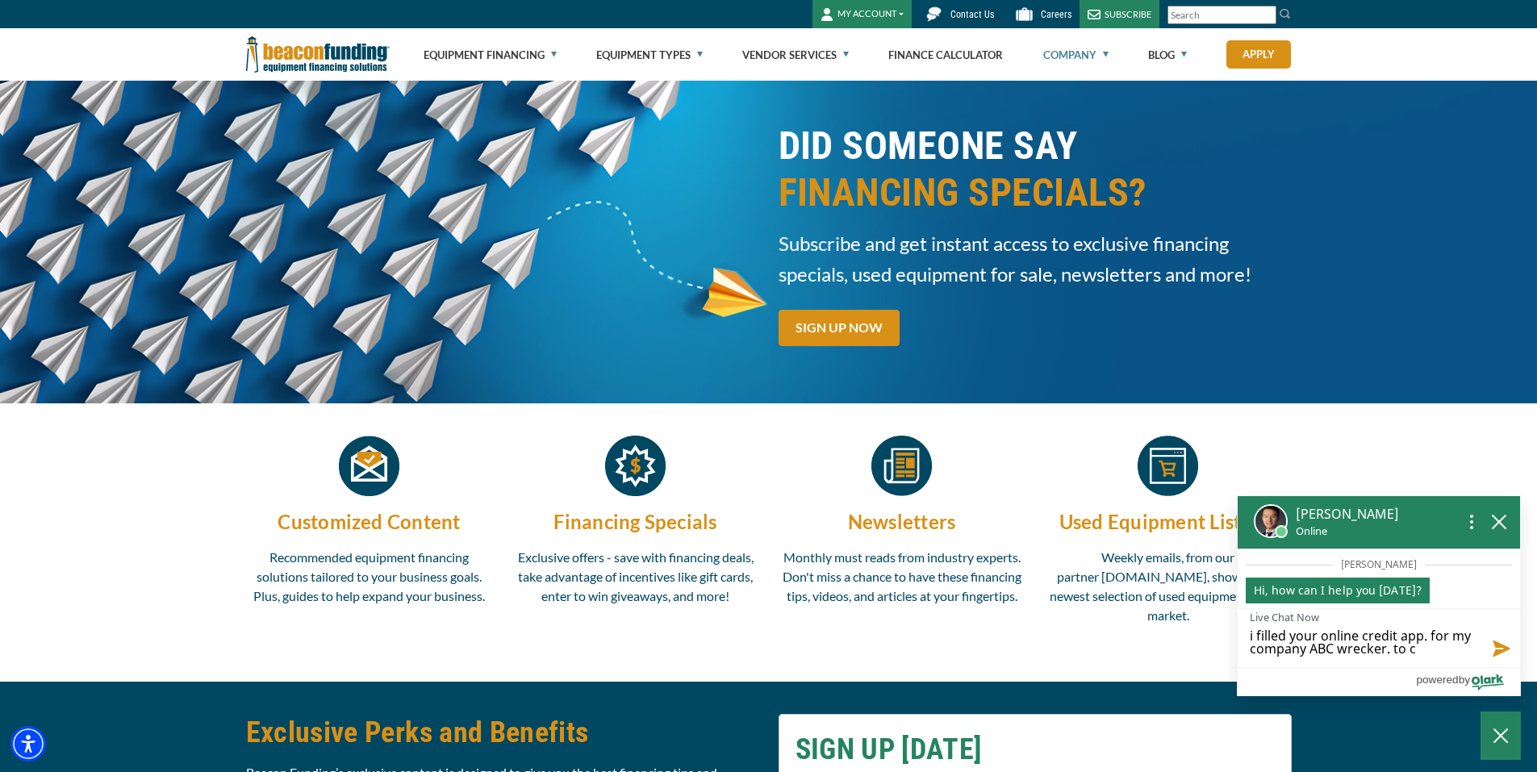
type textarea "i filled your online credit app. for my company ABC wrecker. to"
type textarea "i filled your online credit app. for my company ABC wrecker. t"
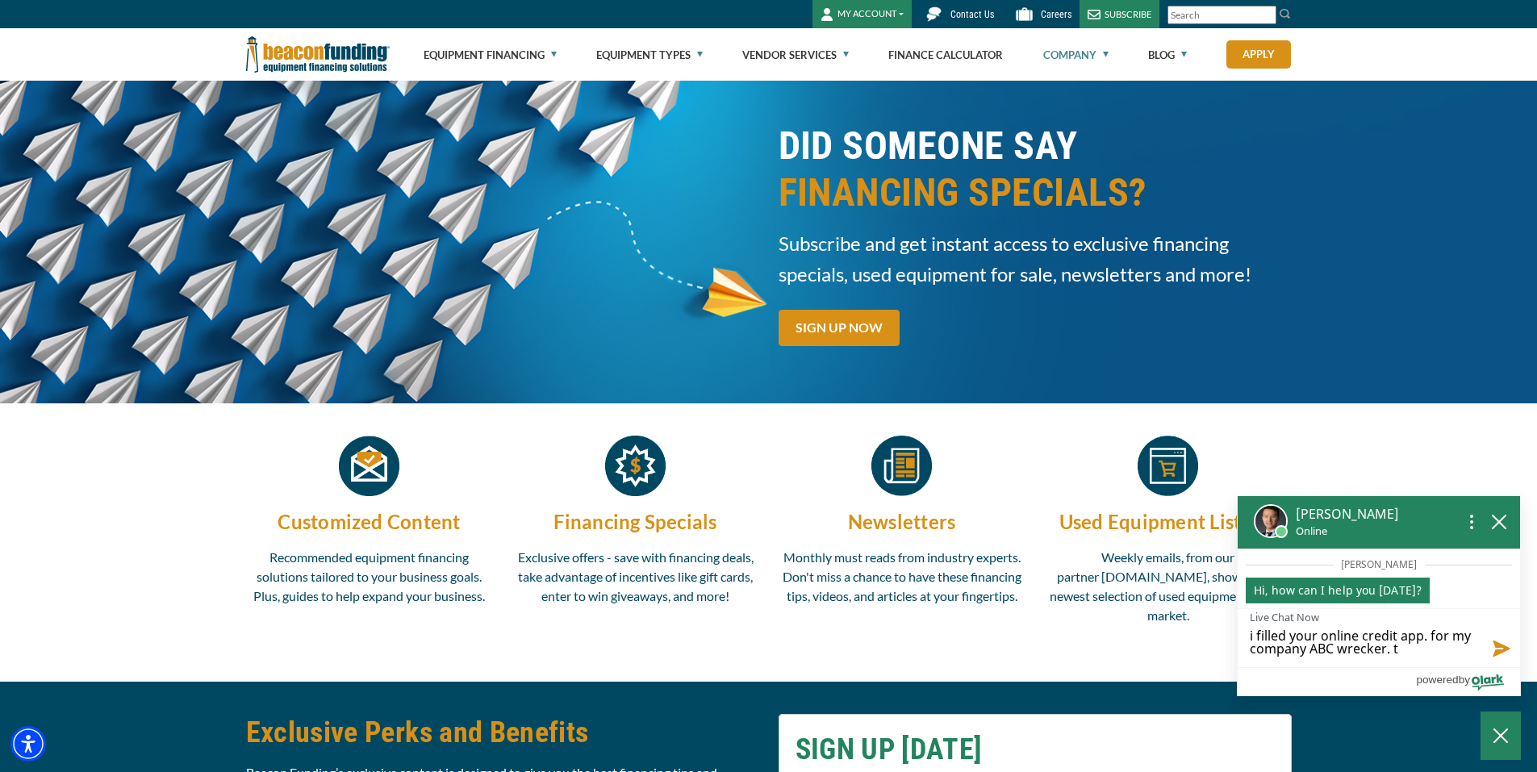
type textarea "i filled your online credit app. for my company ABC wrecker."
type textarea "i filled your online credit app. for my company ABC wrecker. i"
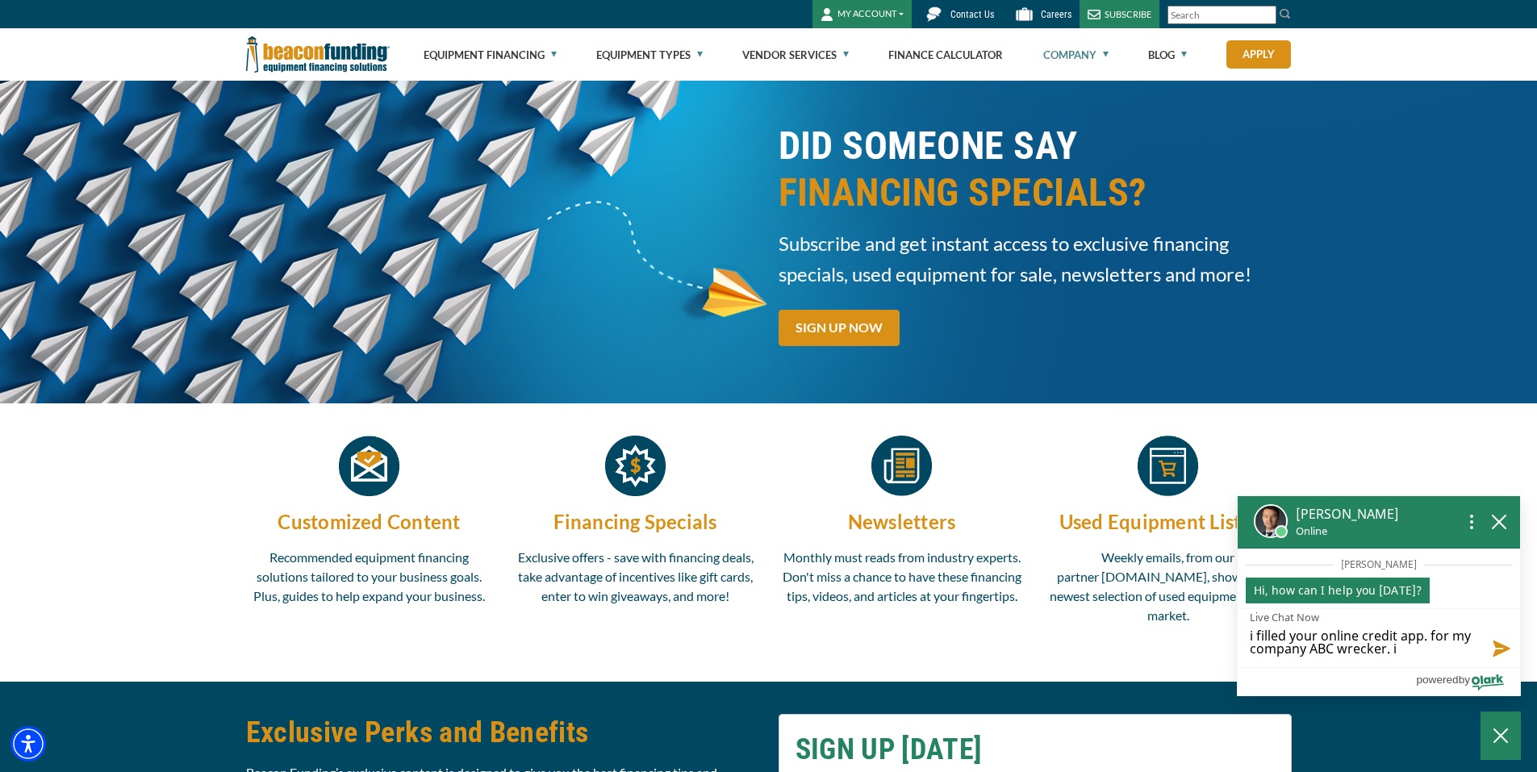
type textarea "i filled your online credit app. for my company ABC wrecker. i"
type textarea "i filled your online credit app. for my company ABC wrecker."
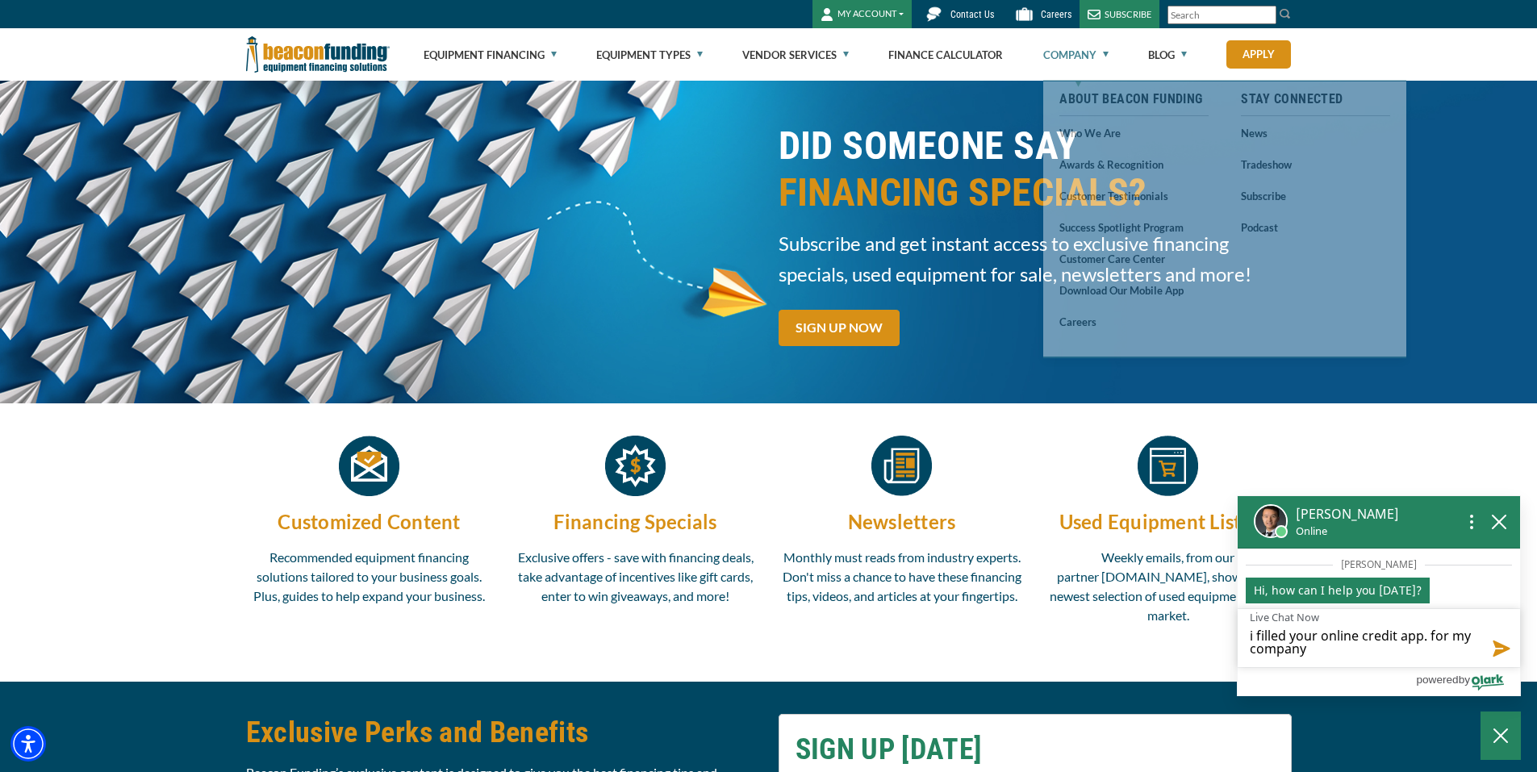
click at [1067, 53] on link "Company" at bounding box center [1075, 55] width 65 height 52
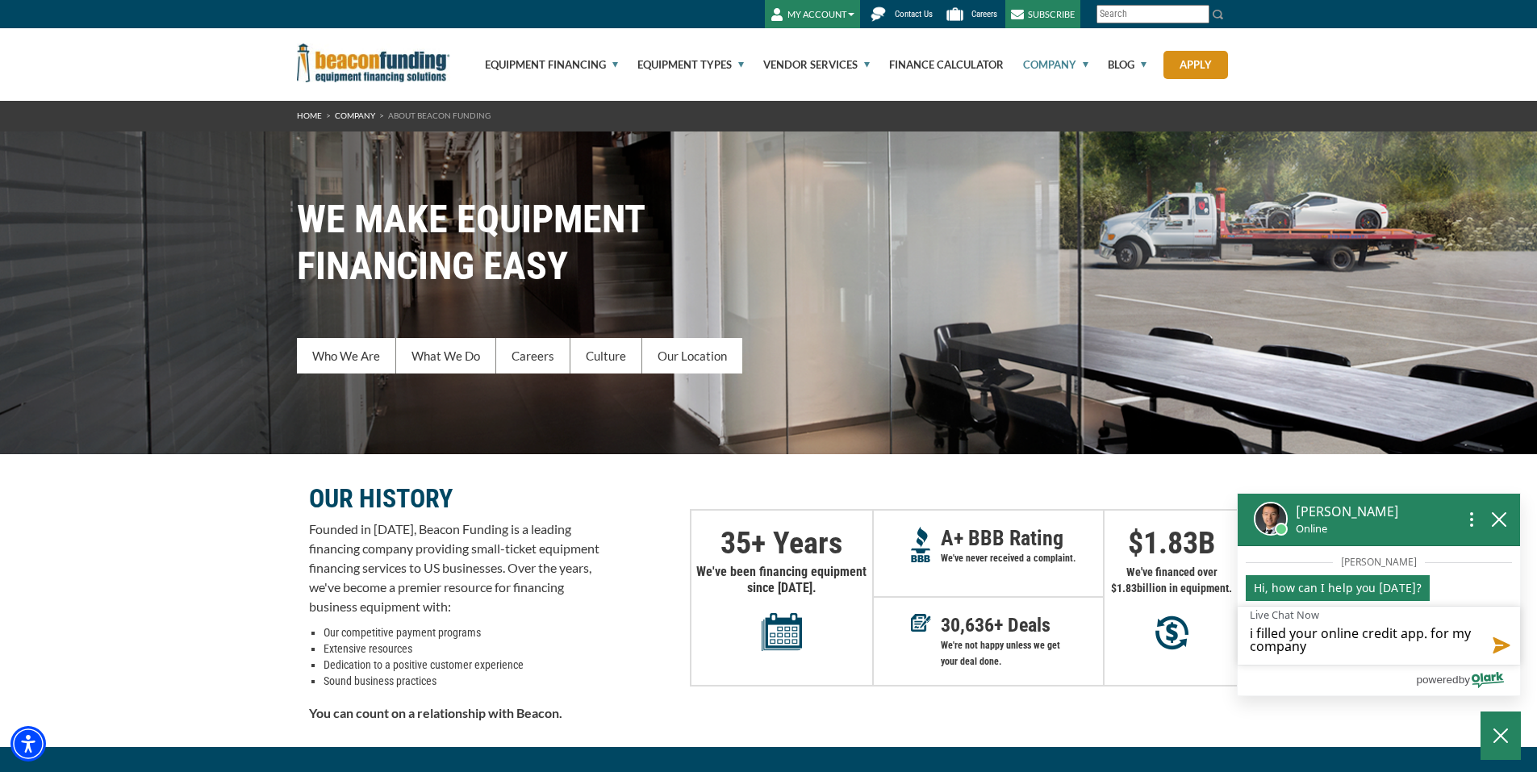
click at [905, 10] on span "Contact Us" at bounding box center [914, 14] width 38 height 10
